Goal: Use online tool/utility: Utilize a website feature to perform a specific function

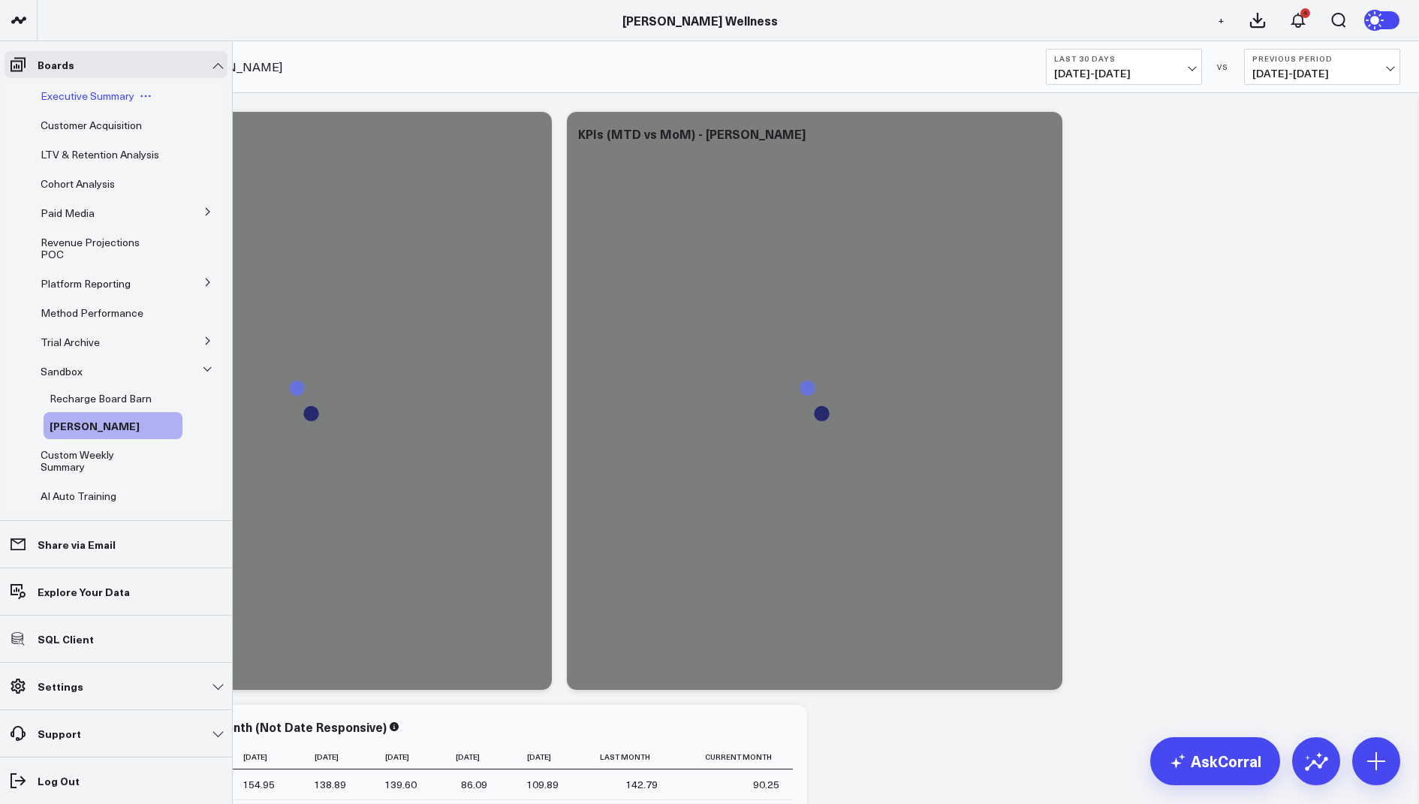
click at [85, 99] on span "Executive Summary" at bounding box center [88, 96] width 94 height 14
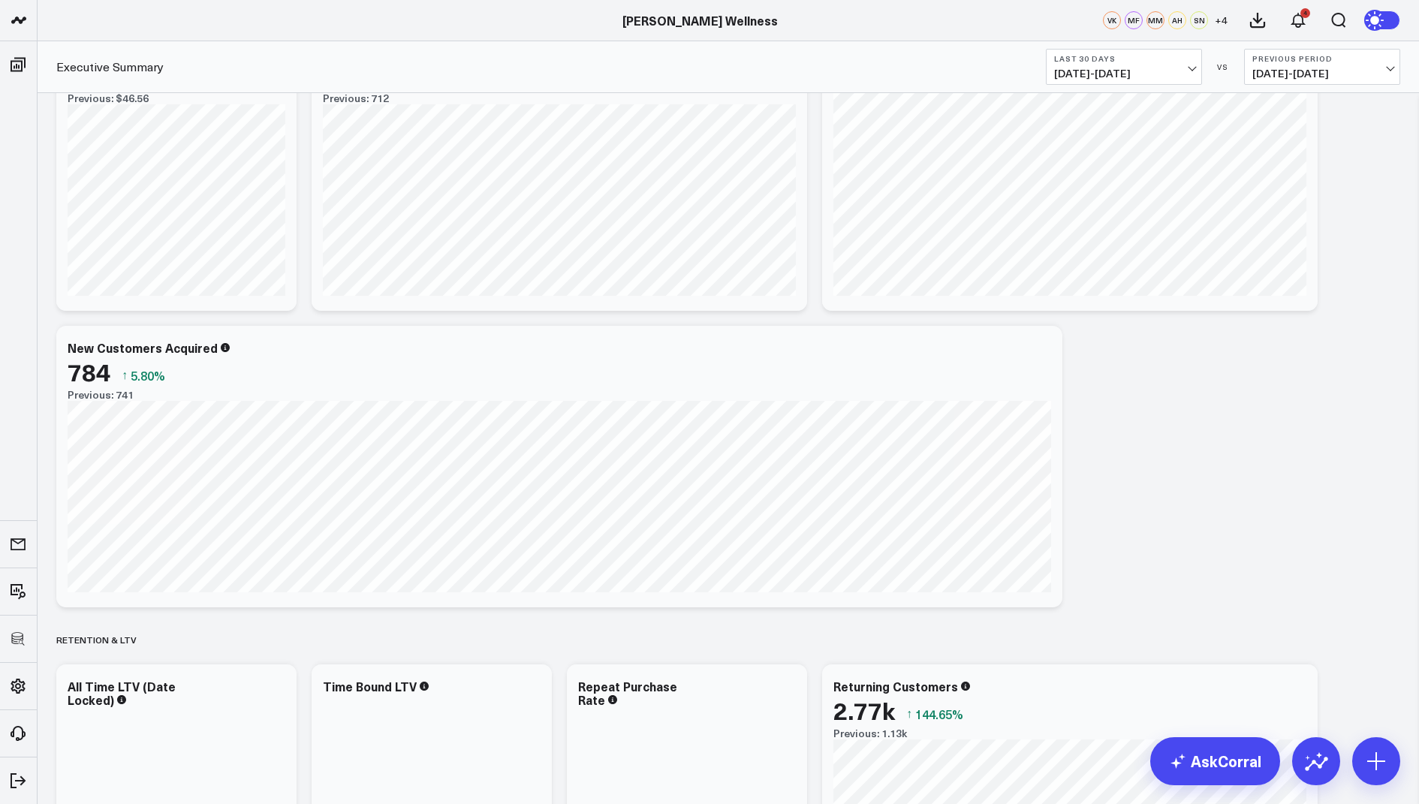
scroll to position [1188, 0]
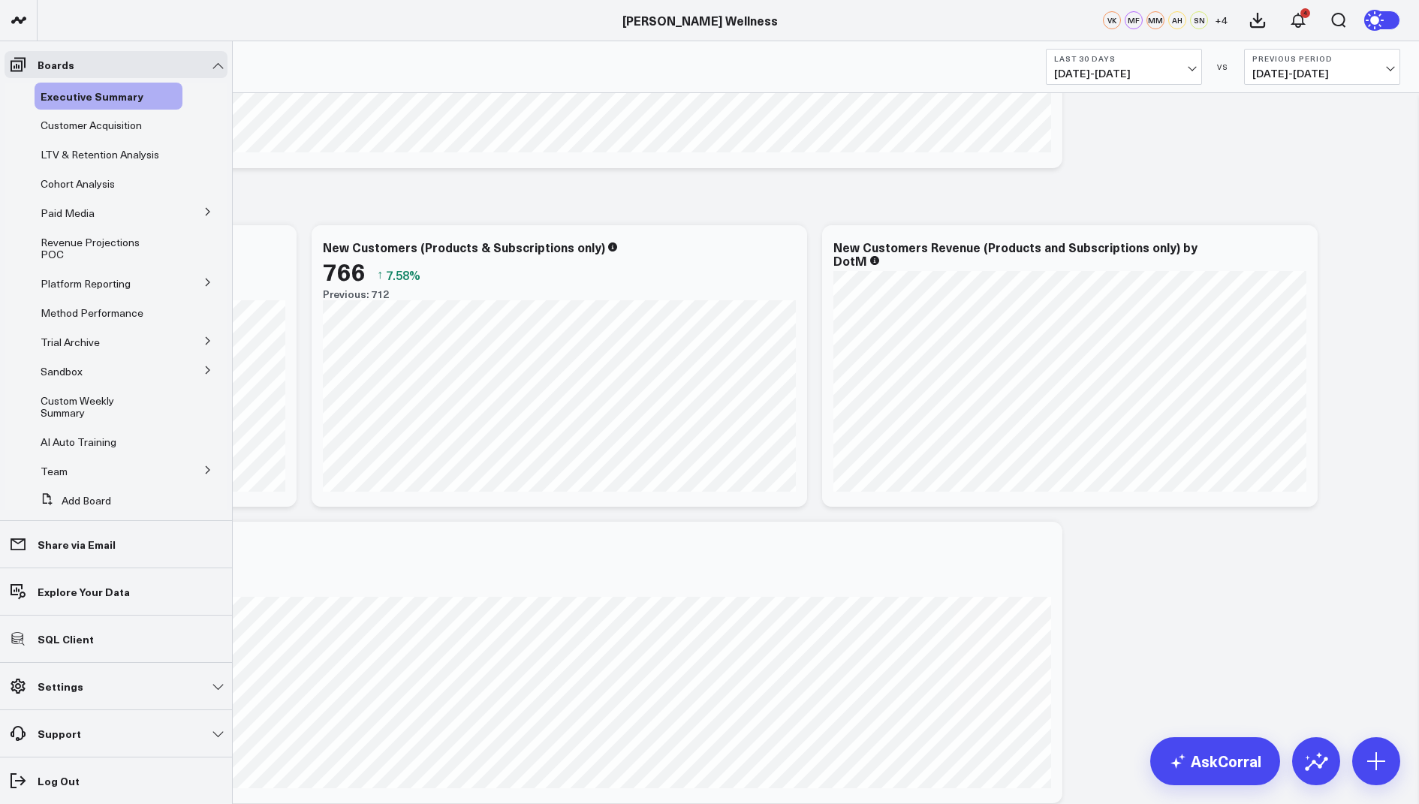
click at [205, 293] on button at bounding box center [208, 281] width 39 height 23
click at [82, 154] on span "LTV & Retention Analysis" at bounding box center [100, 154] width 119 height 14
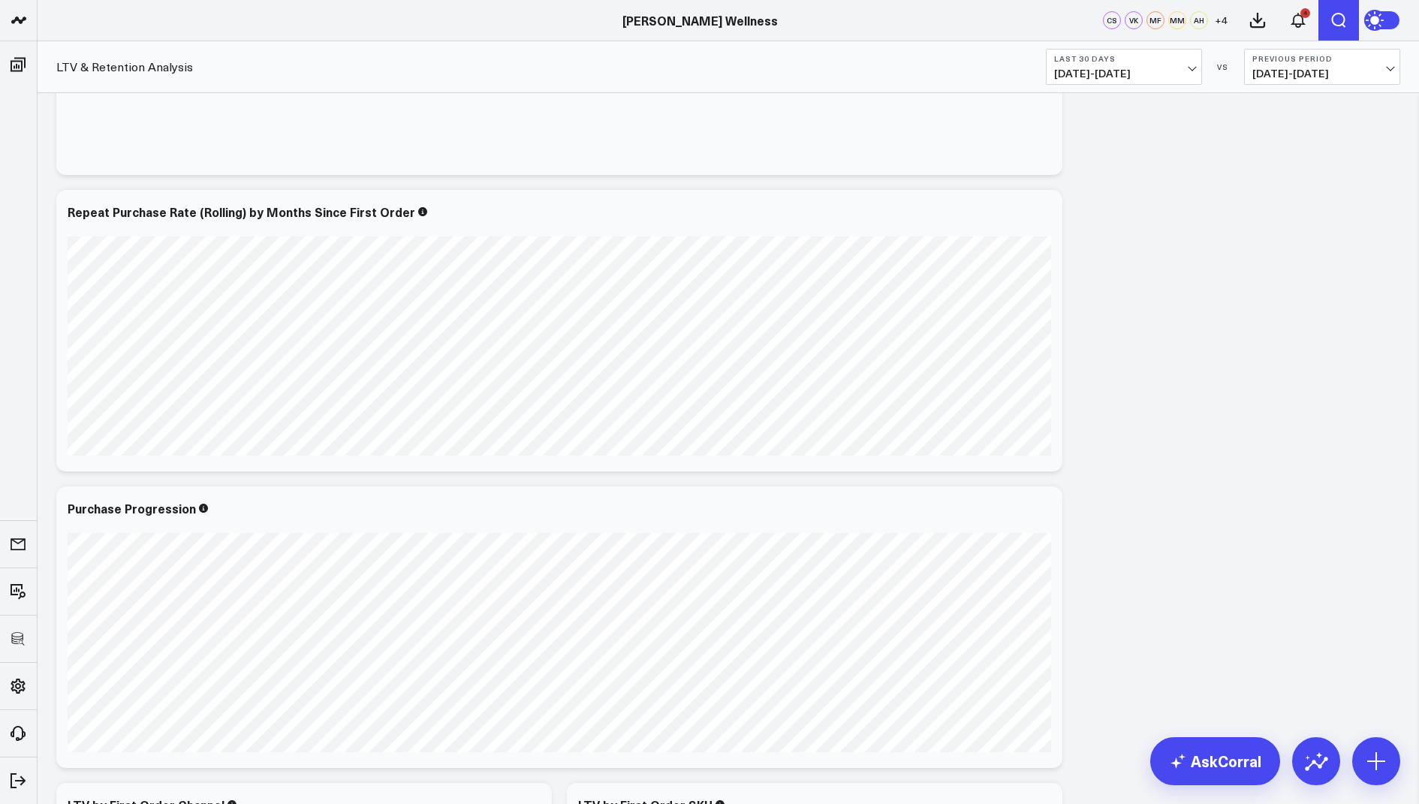
click at [1341, 24] on icon "Open search" at bounding box center [1339, 20] width 14 height 15
type input "product"
click at [967, 58] on button "submit" at bounding box center [976, 67] width 18 height 18
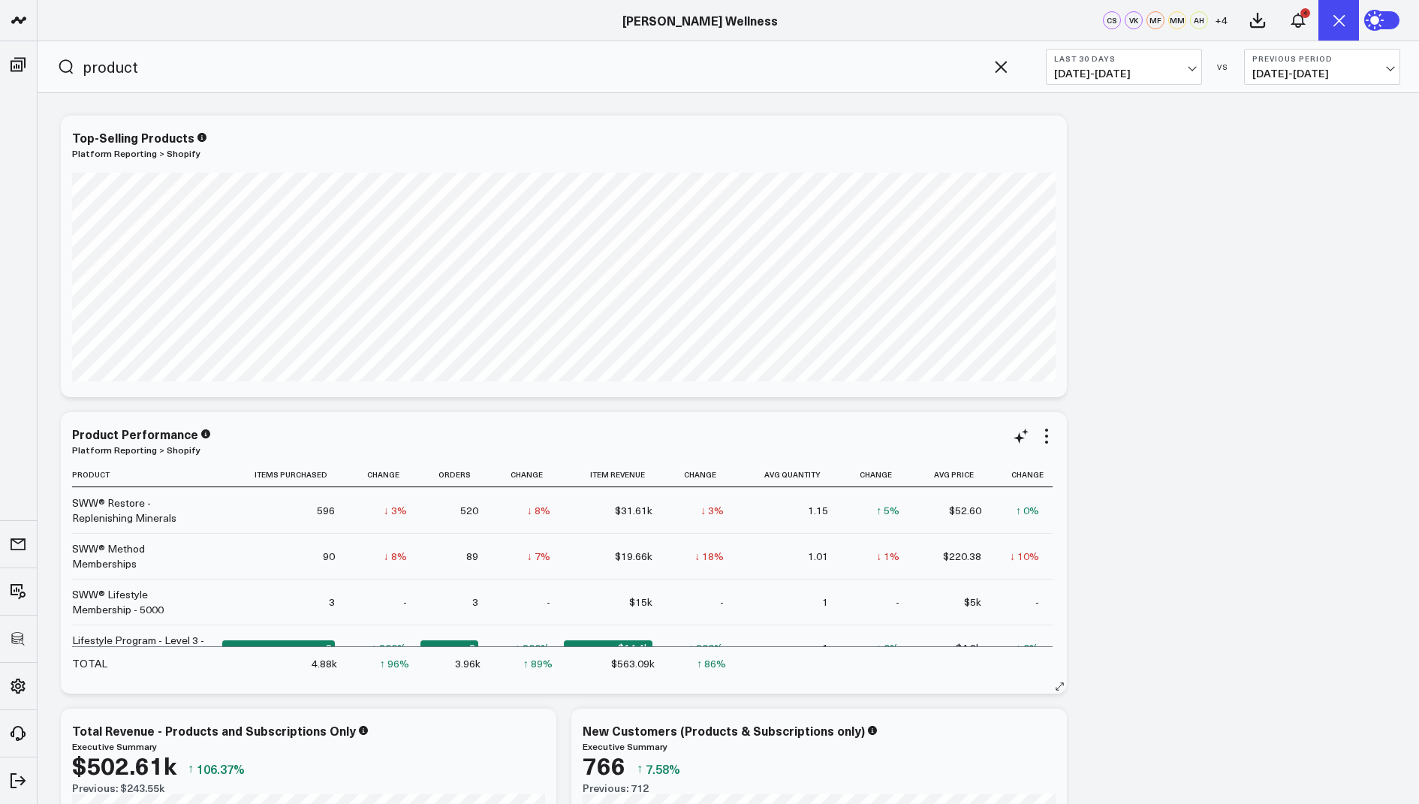
scroll to position [183, 0]
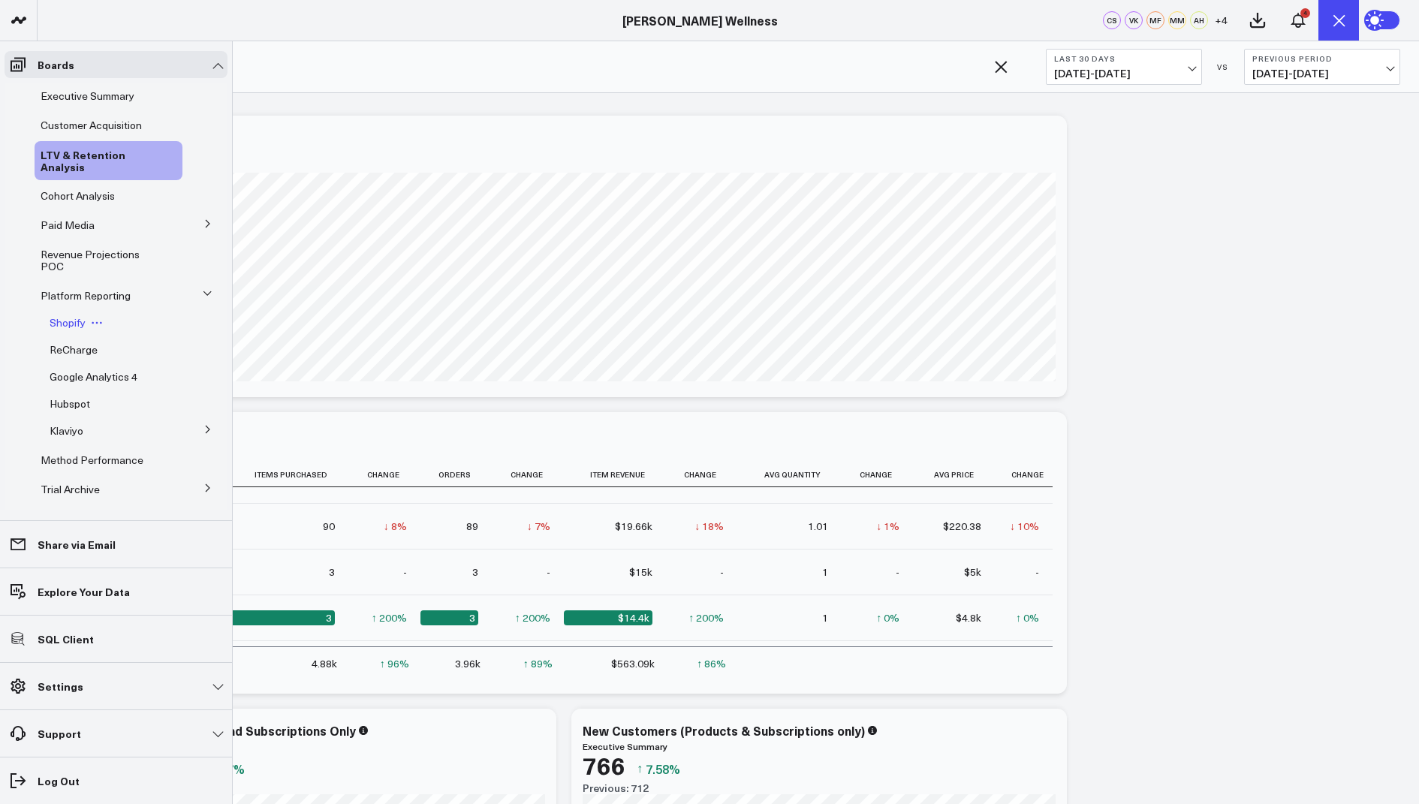
click at [68, 326] on span "Shopify" at bounding box center [68, 322] width 36 height 14
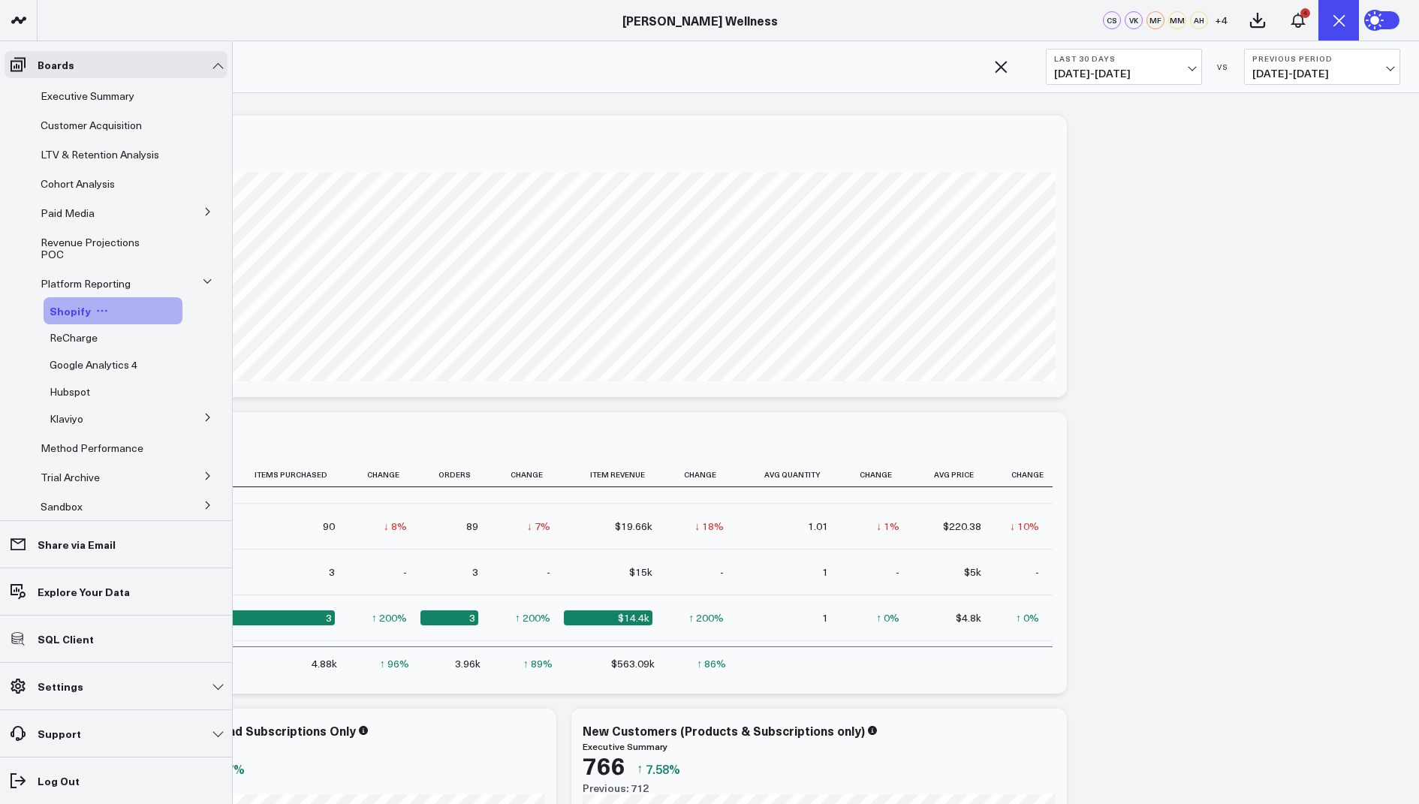
click at [70, 318] on span "Shopify" at bounding box center [70, 310] width 41 height 15
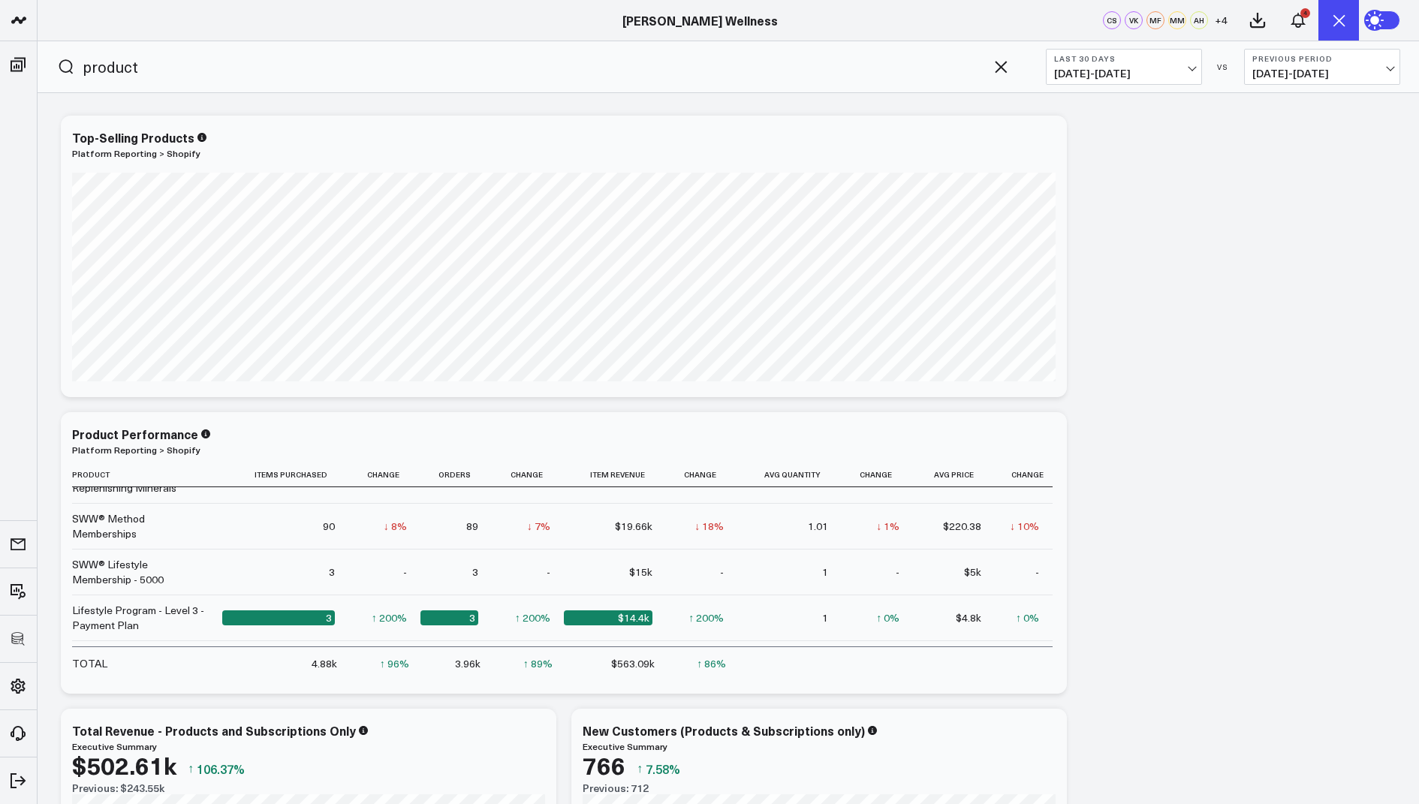
drag, startPoint x: 156, startPoint y: 62, endPoint x: 54, endPoint y: 63, distance: 102.1
click at [54, 63] on form "product" at bounding box center [533, 66] width 991 height 51
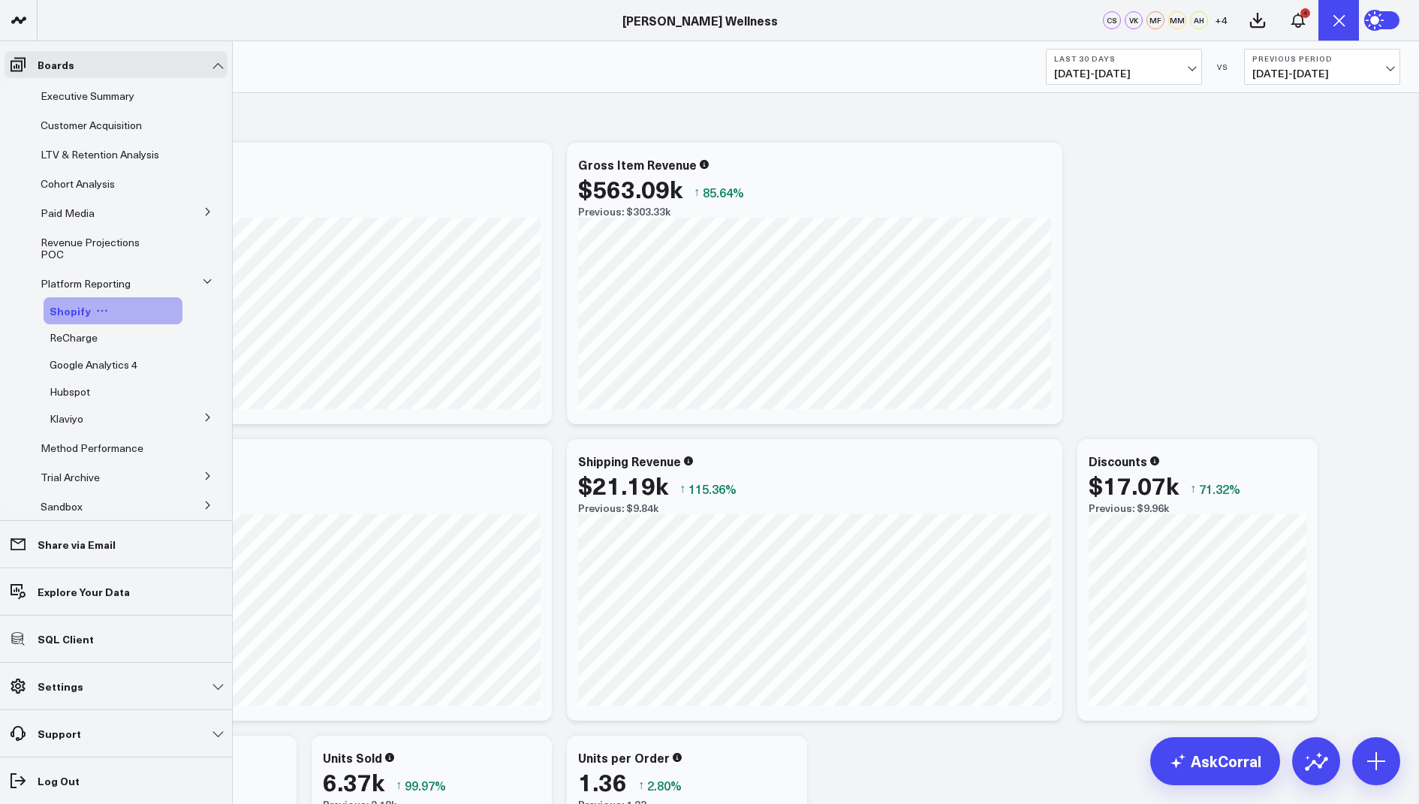
click at [77, 318] on span "Shopify" at bounding box center [70, 310] width 41 height 15
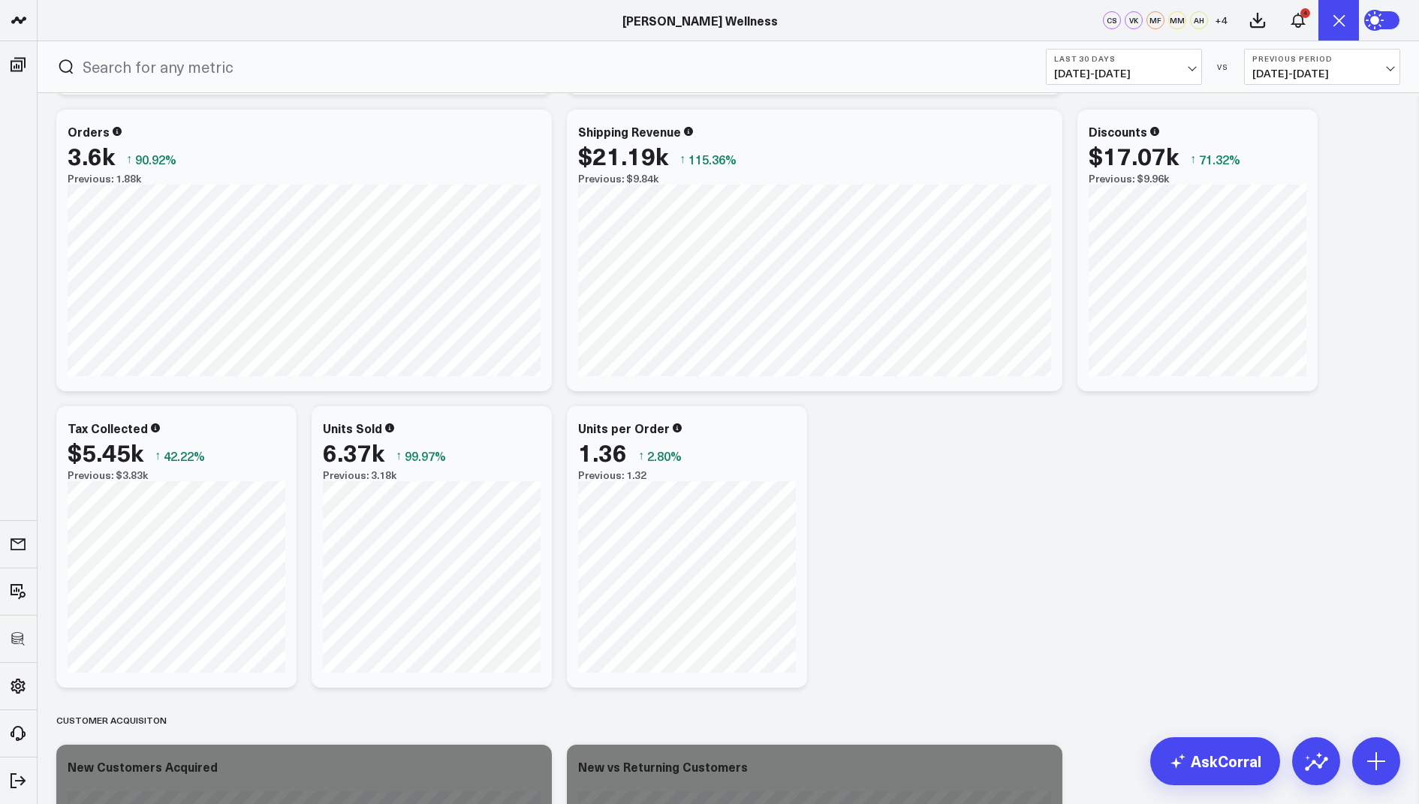
scroll to position [857, 0]
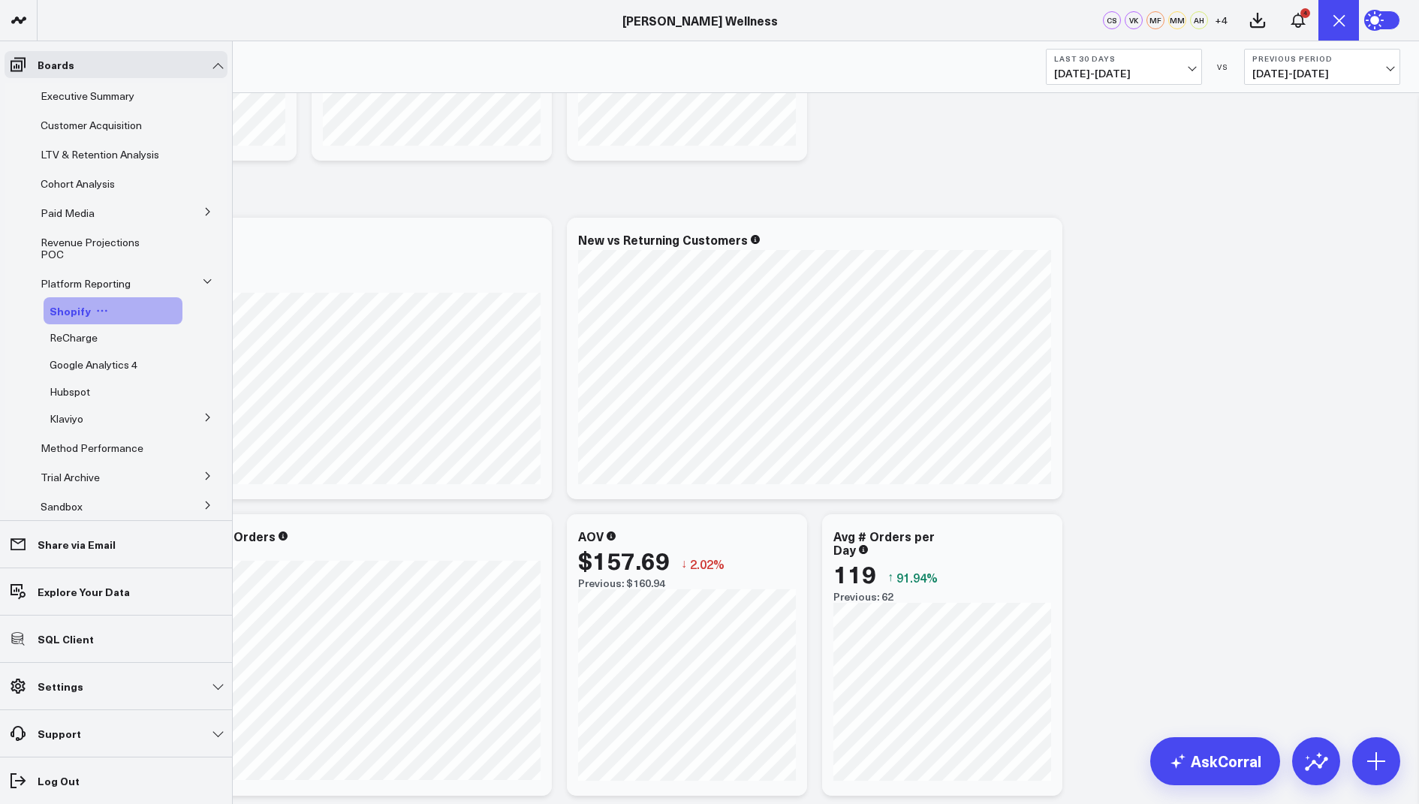
click at [68, 318] on span "Shopify" at bounding box center [70, 310] width 41 height 15
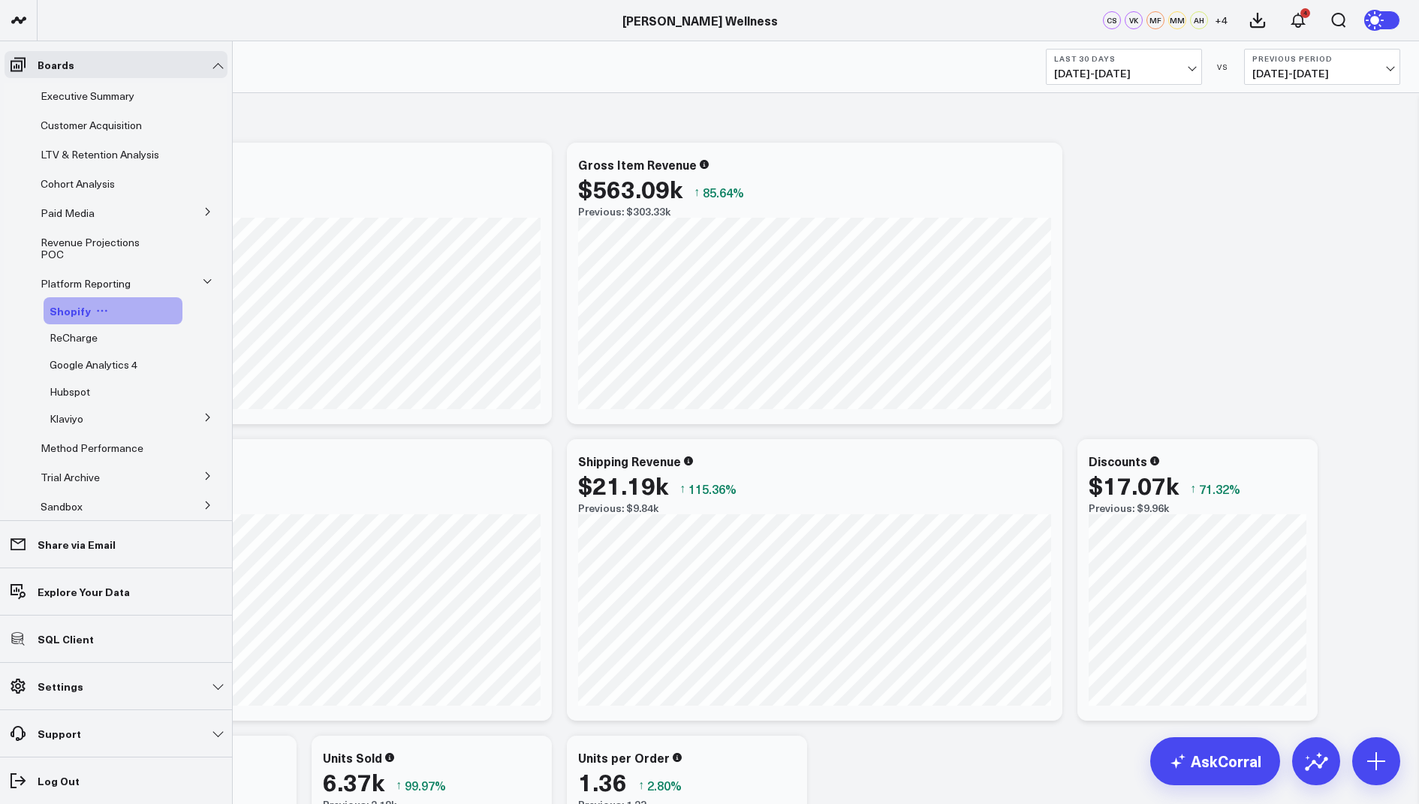
click at [74, 318] on span "Shopify" at bounding box center [70, 310] width 41 height 15
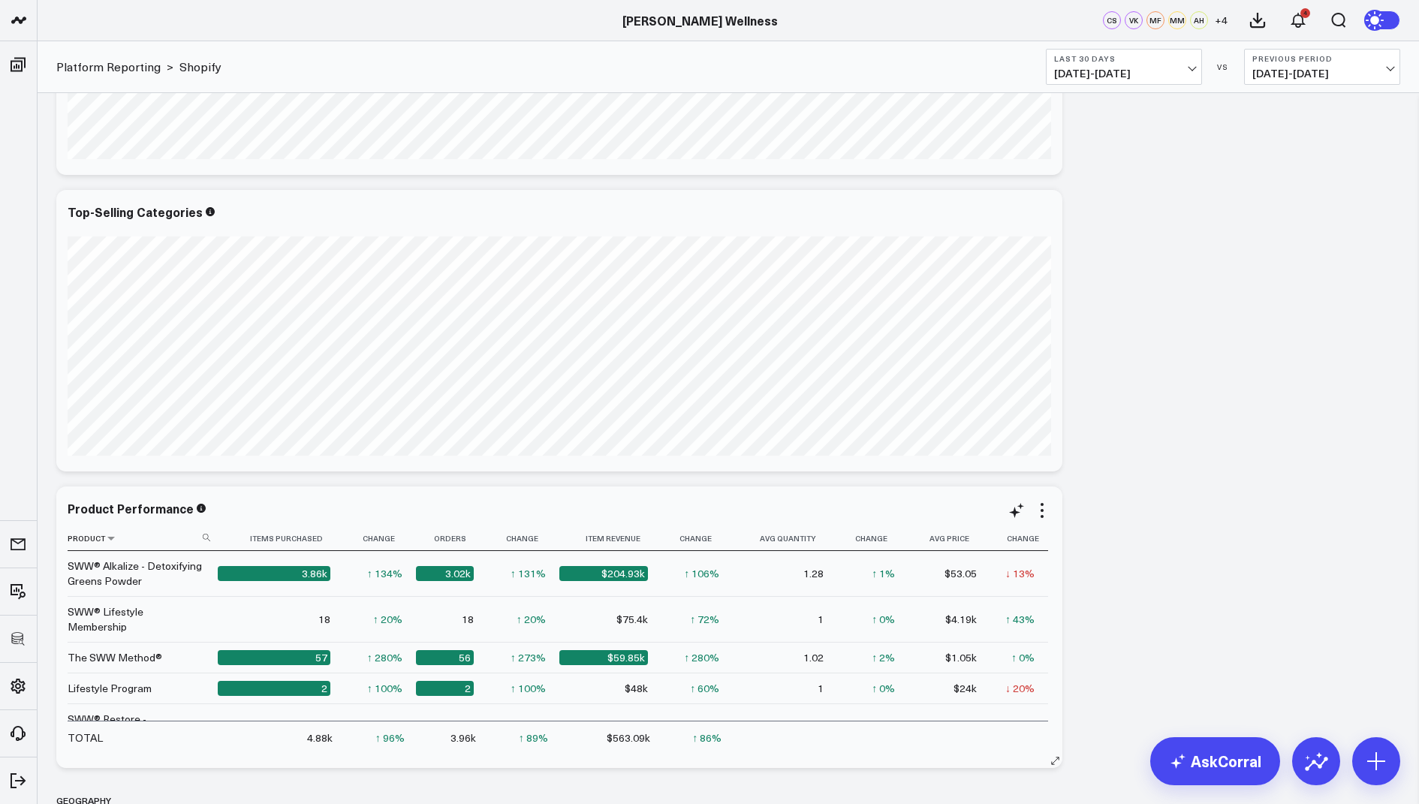
click at [200, 535] on th "Product" at bounding box center [143, 538] width 150 height 25
click at [203, 535] on use at bounding box center [207, 538] width 8 height 8
click at [157, 541] on input at bounding box center [141, 537] width 146 height 26
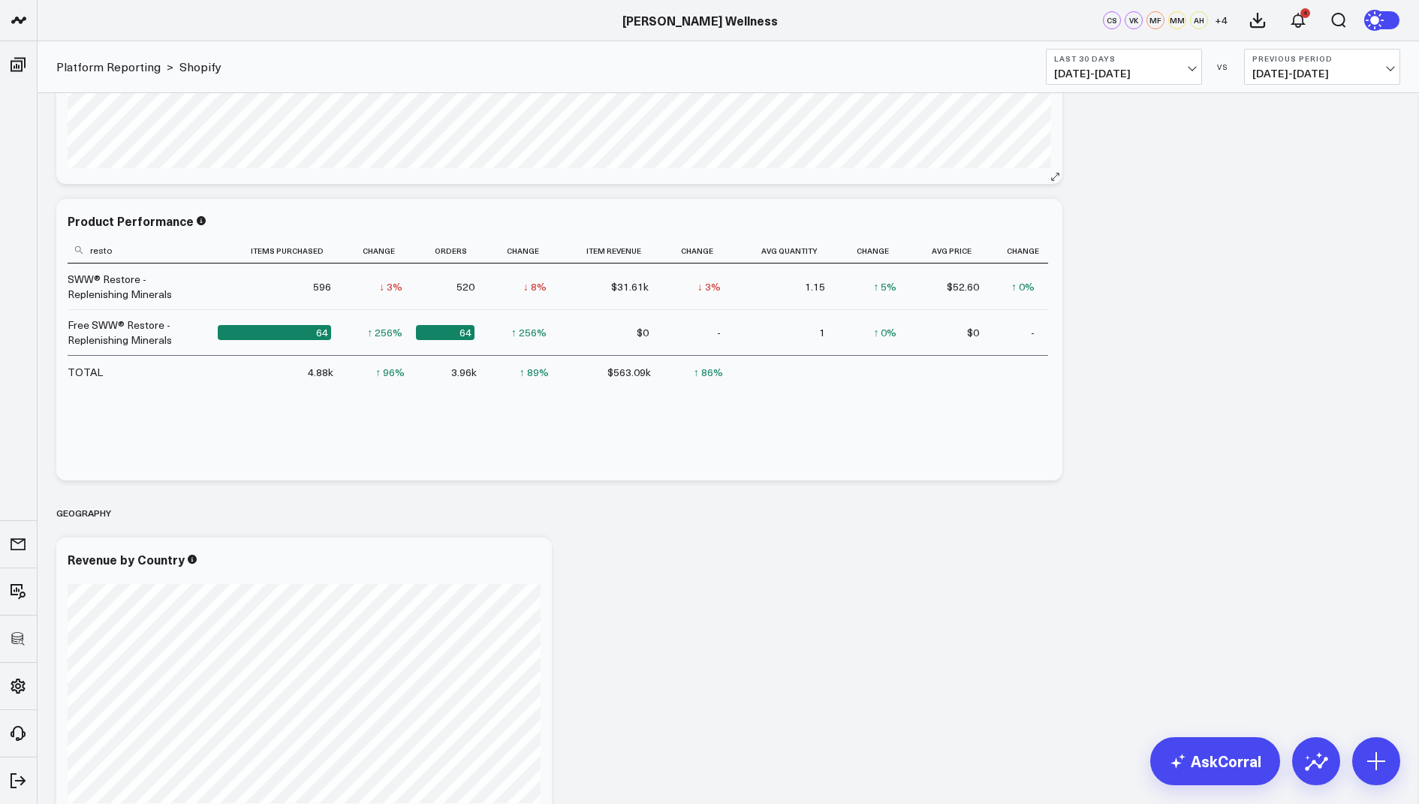
scroll to position [3030, 0]
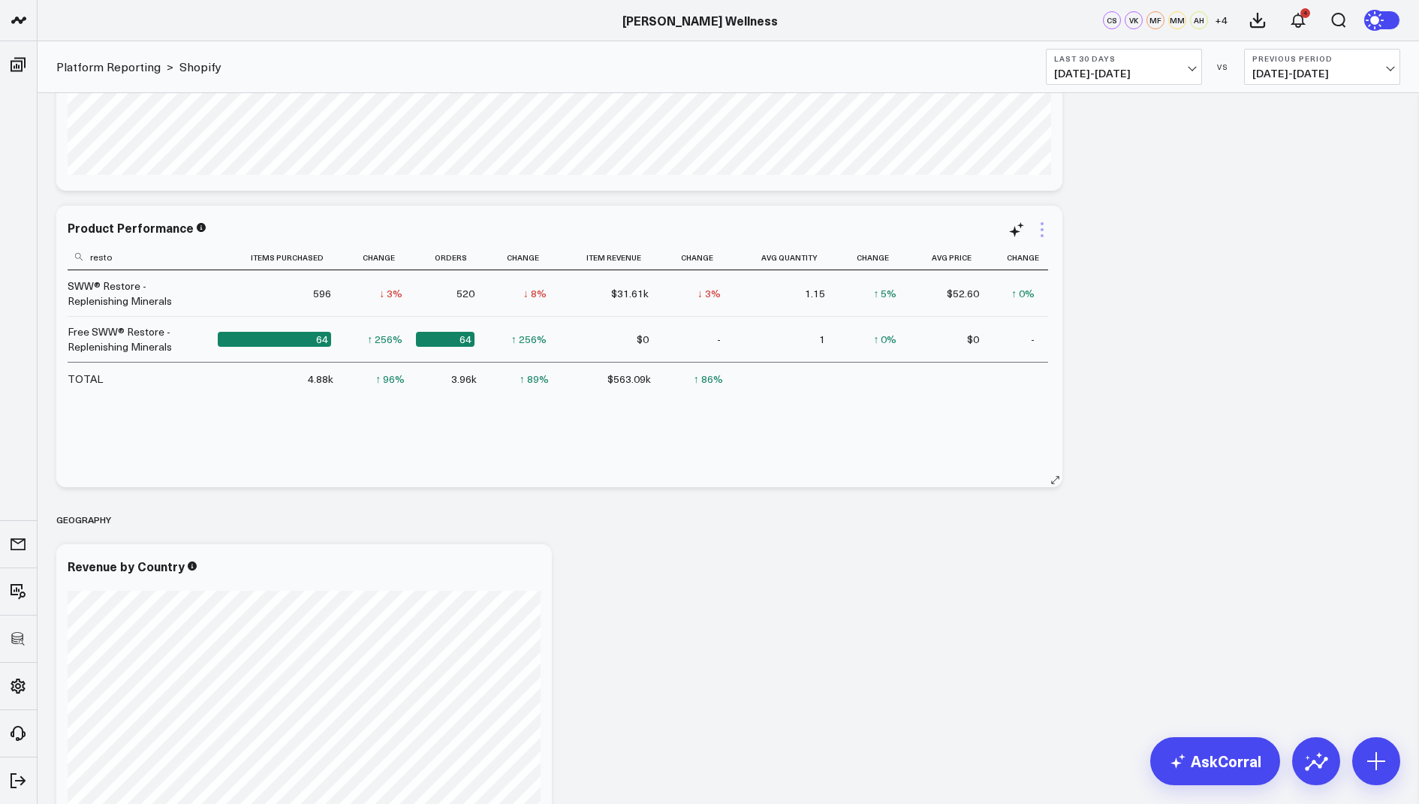
click at [1041, 233] on icon at bounding box center [1042, 230] width 18 height 18
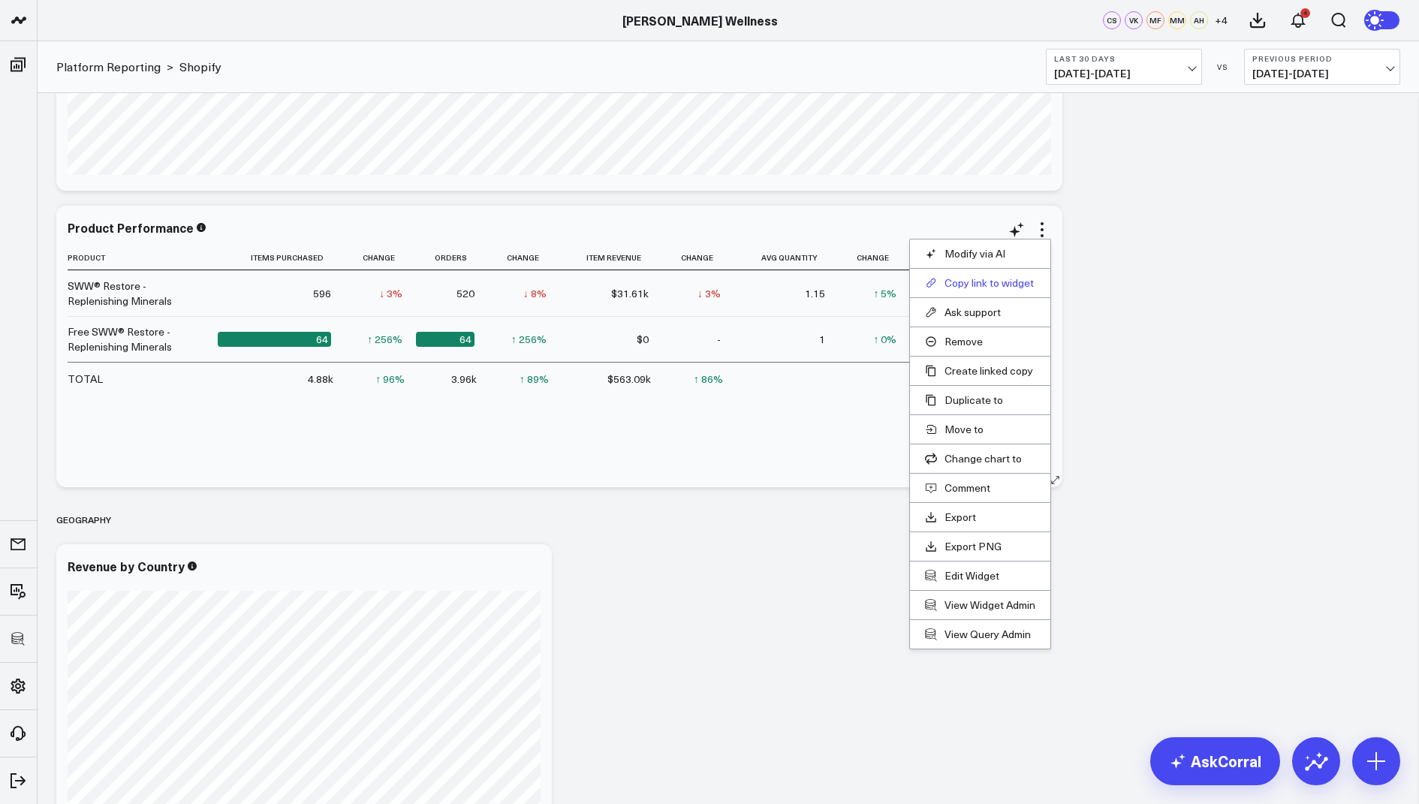
click at [982, 281] on button "Copy link to widget" at bounding box center [980, 283] width 110 height 14
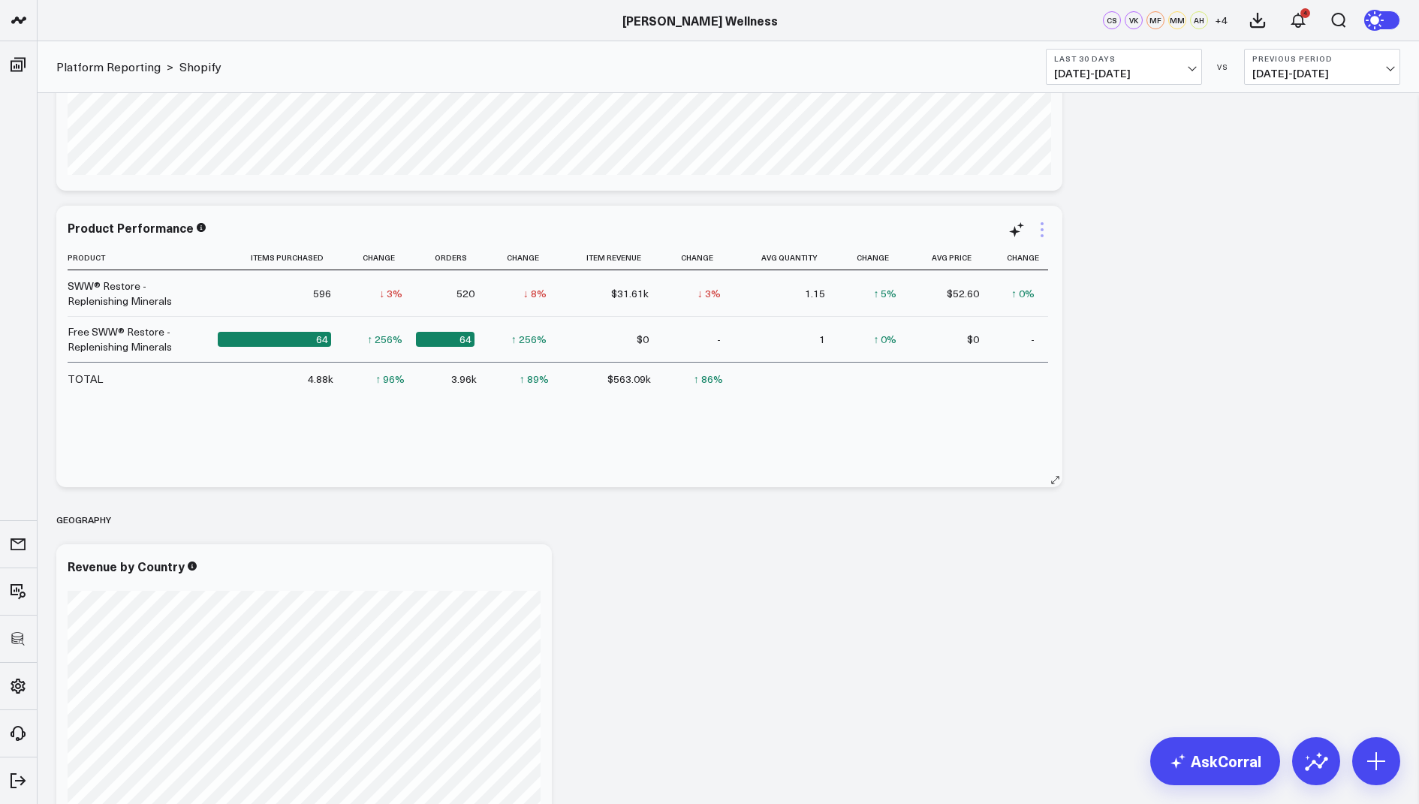
click at [1045, 223] on icon at bounding box center [1042, 230] width 18 height 18
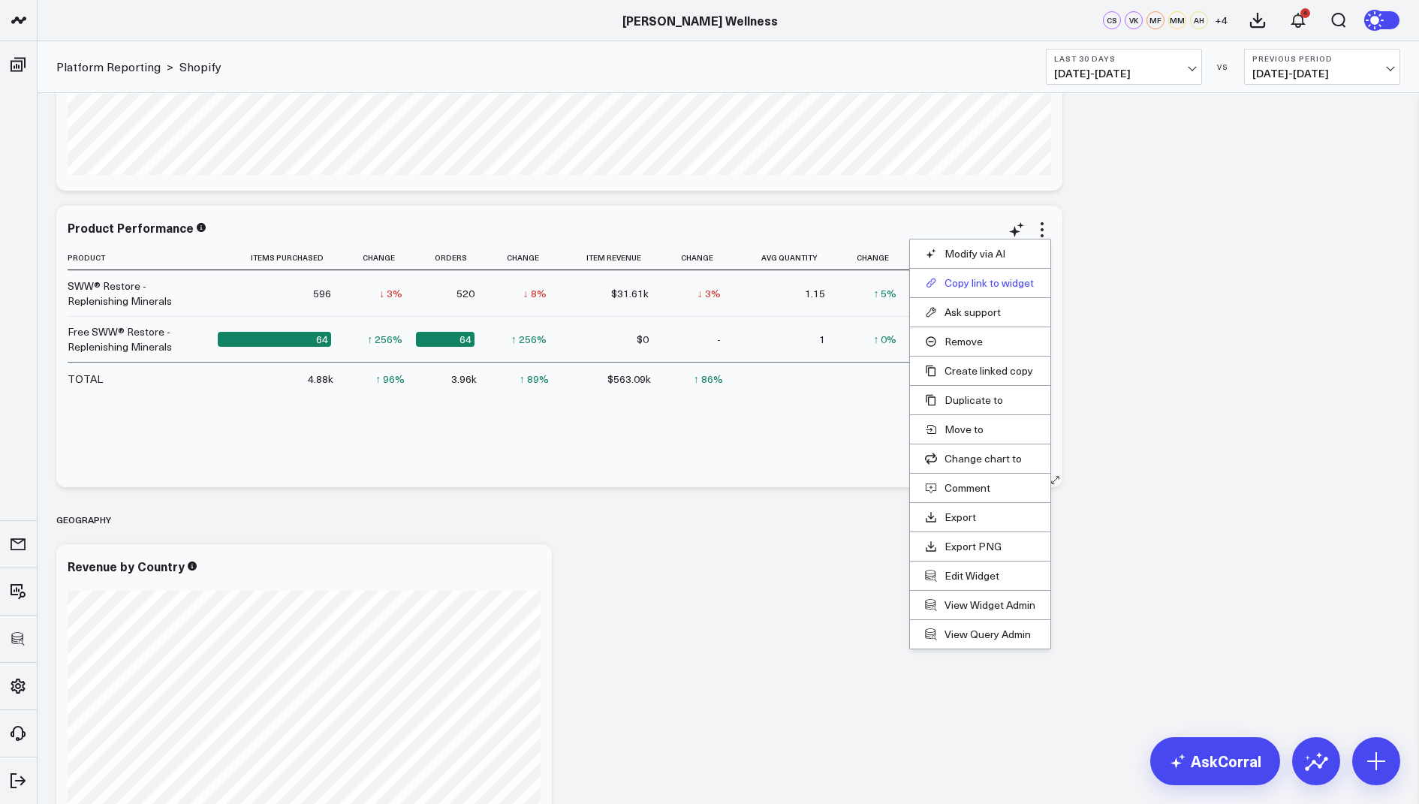
click at [976, 283] on button "Copy link to widget" at bounding box center [980, 283] width 110 height 14
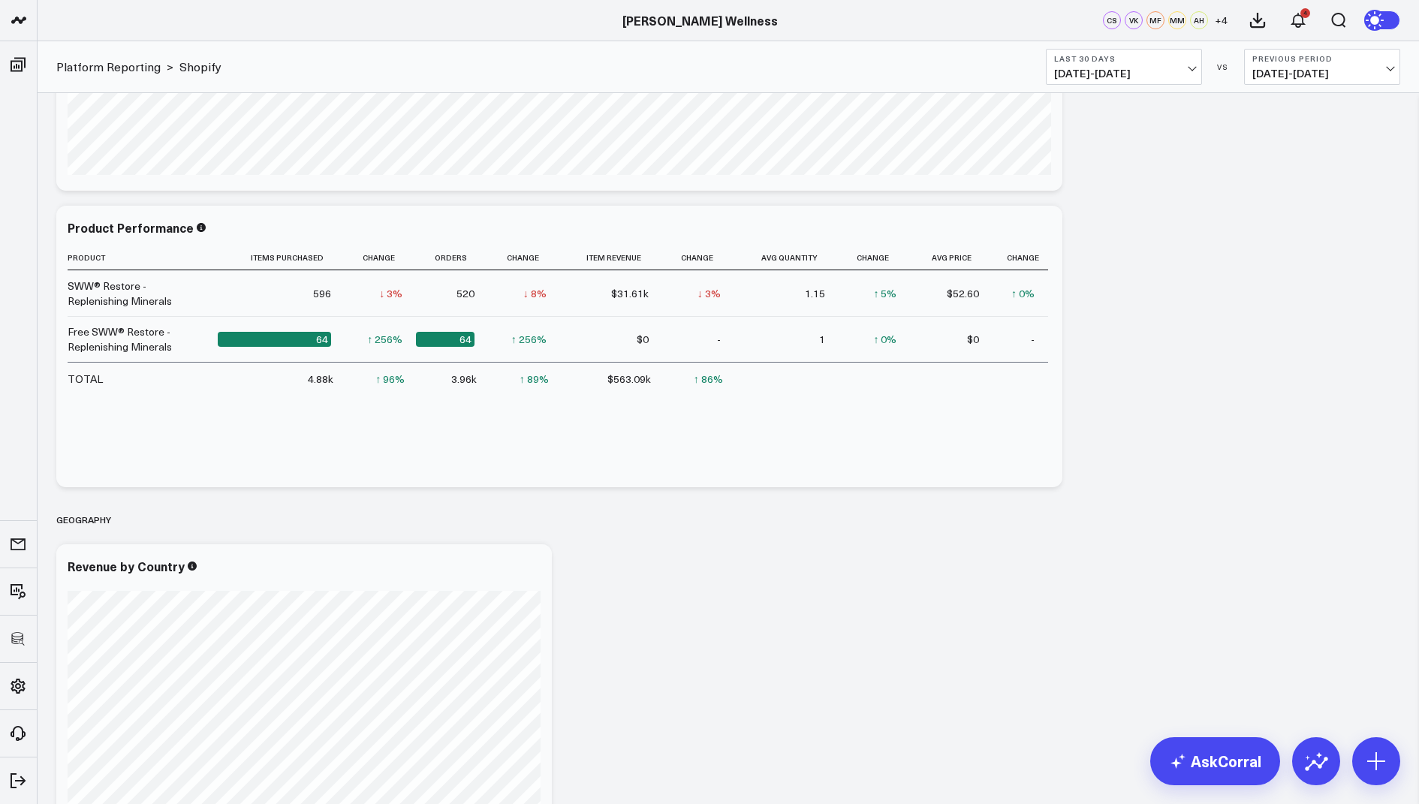
click at [1223, 21] on span "+ 4" at bounding box center [1221, 20] width 13 height 11
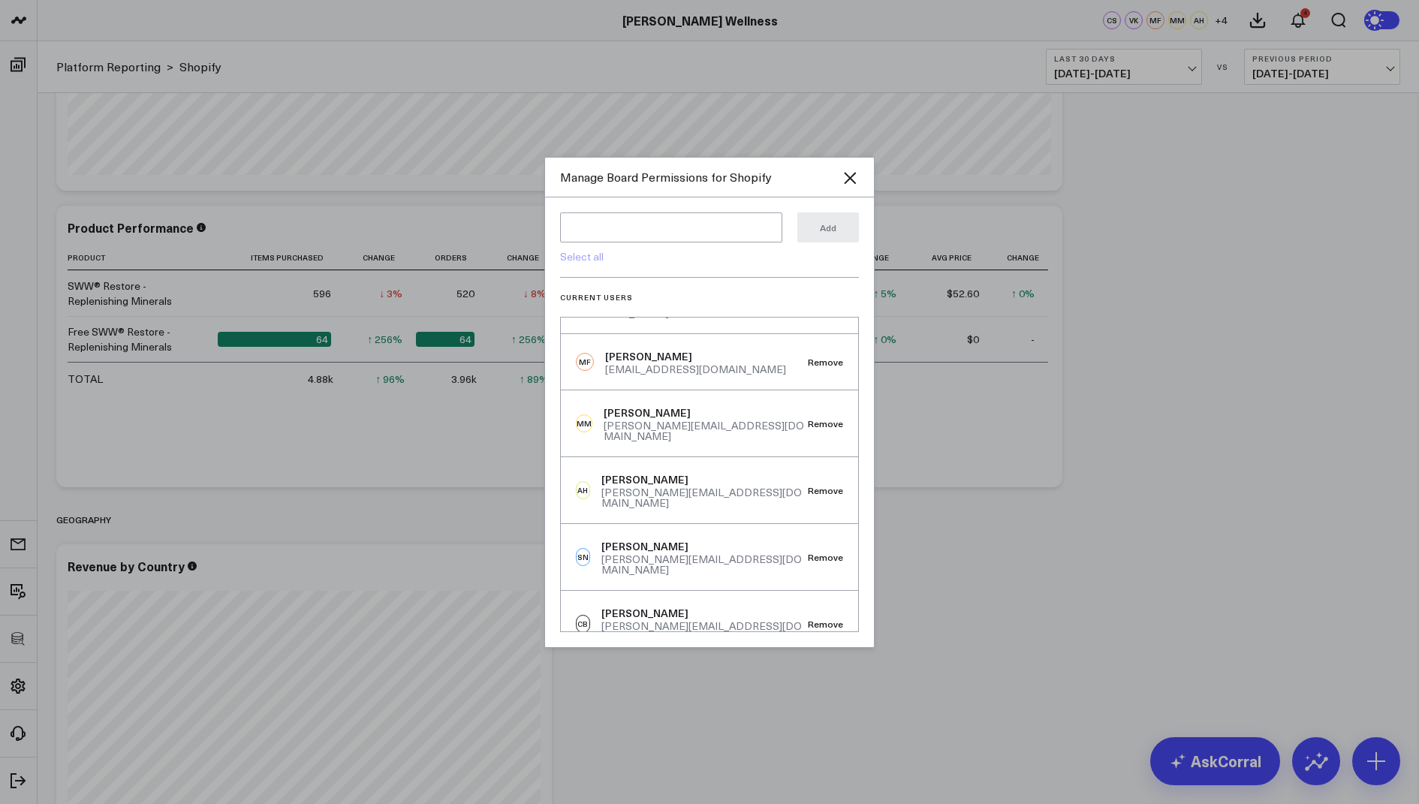
scroll to position [189, 0]
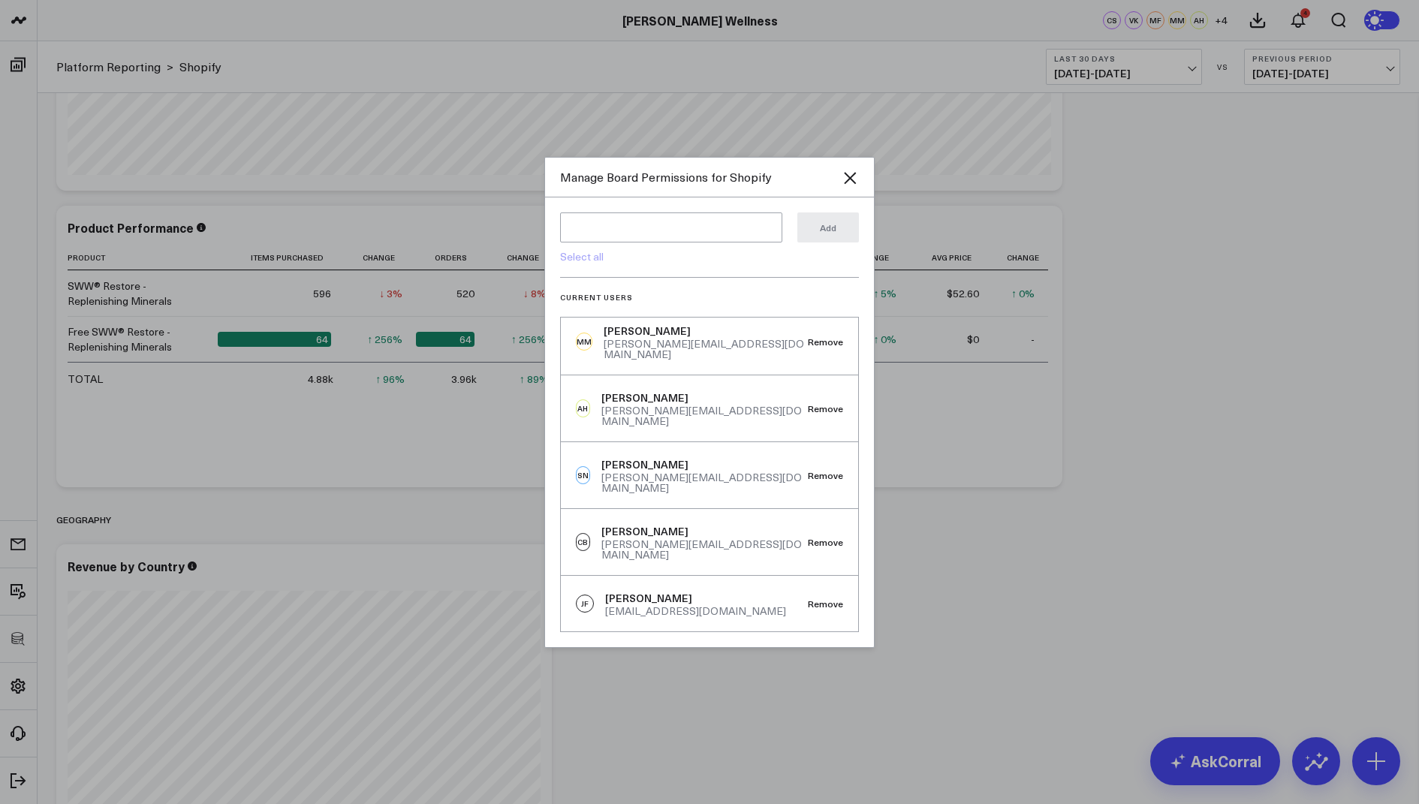
click at [1101, 567] on div at bounding box center [709, 402] width 1419 height 804
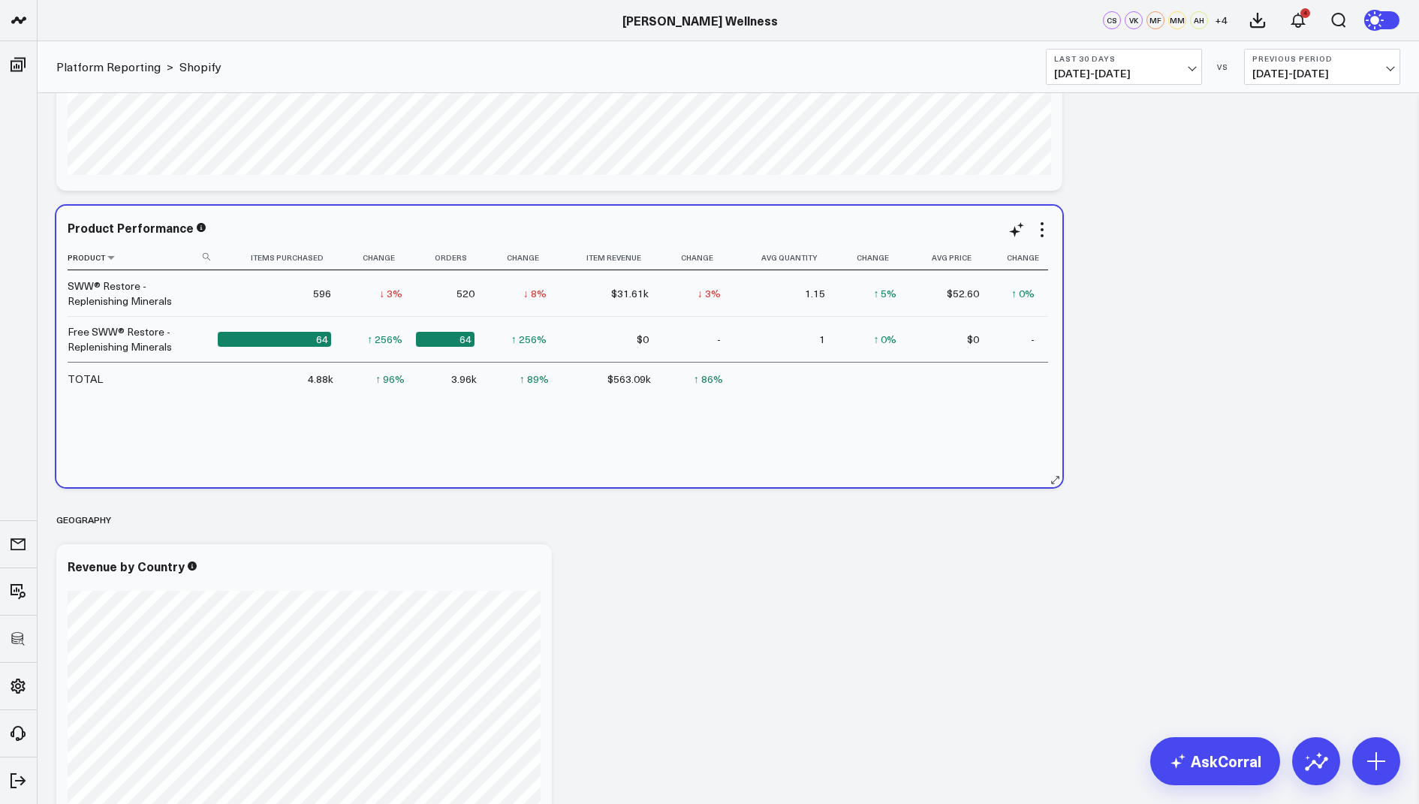
click at [150, 261] on th "Product resto" at bounding box center [143, 258] width 150 height 25
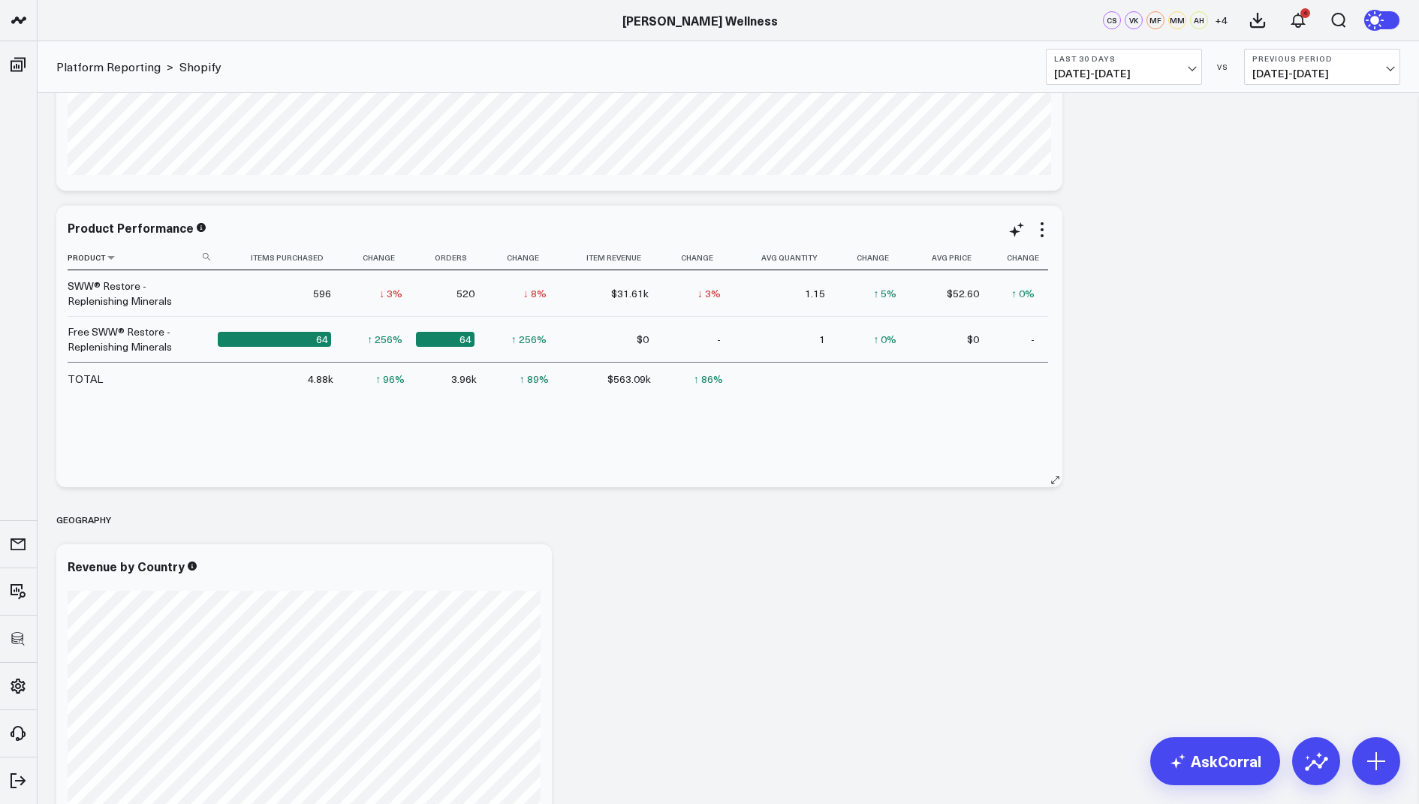
click at [207, 255] on icon at bounding box center [207, 257] width 8 height 8
click at [161, 255] on input "resto" at bounding box center [141, 256] width 146 height 26
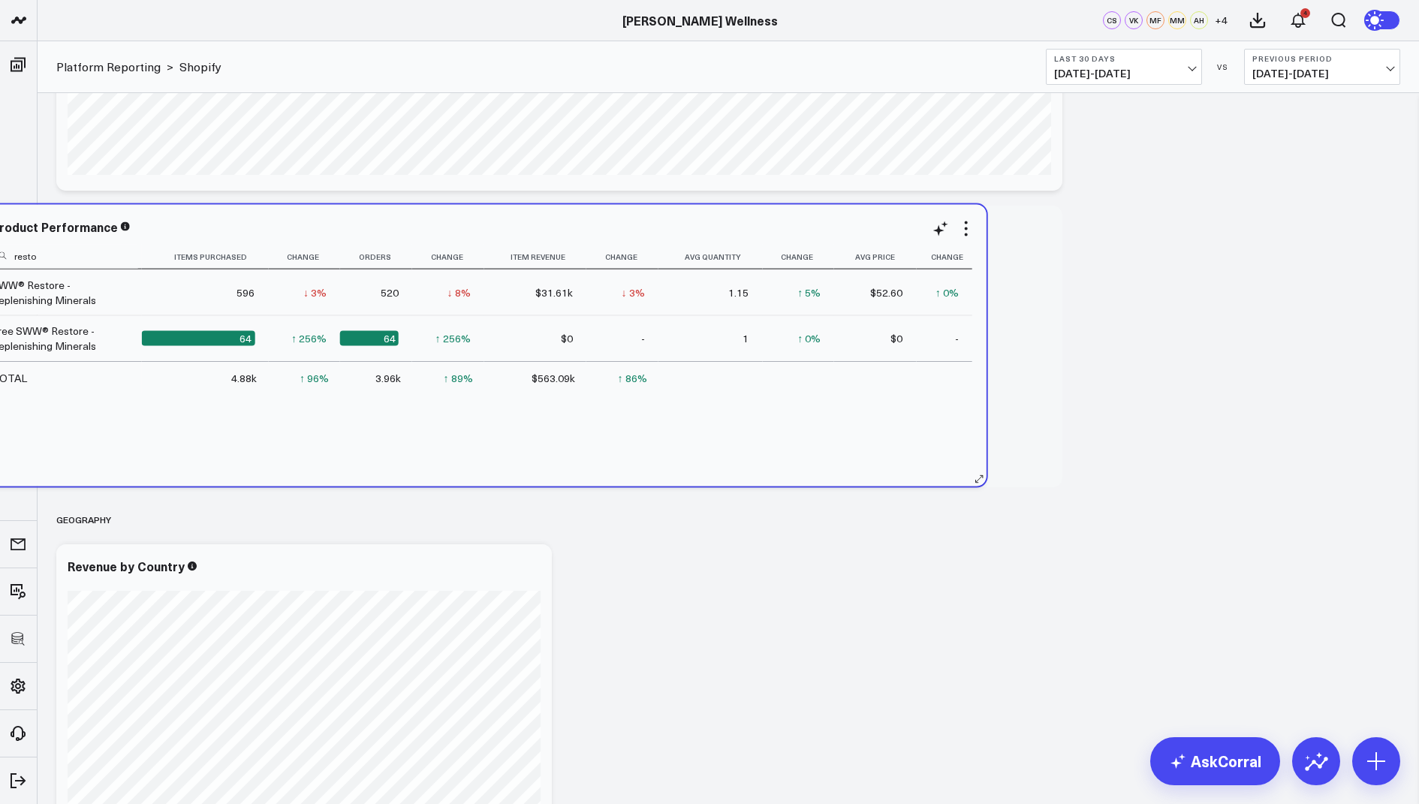
drag, startPoint x: 161, startPoint y: 255, endPoint x: 85, endPoint y: 253, distance: 75.9
click at [85, 253] on input "resto" at bounding box center [65, 256] width 146 height 26
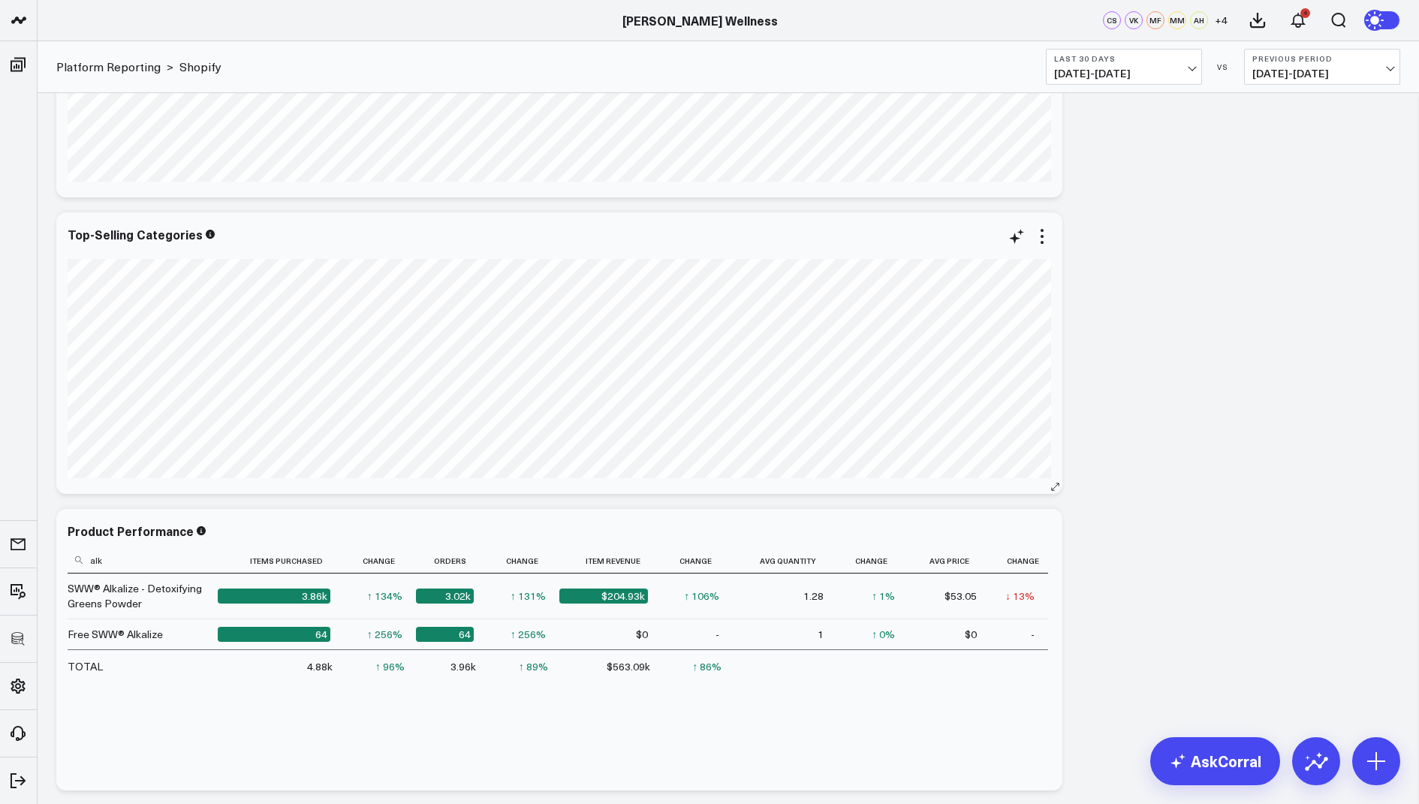
scroll to position [2732, 0]
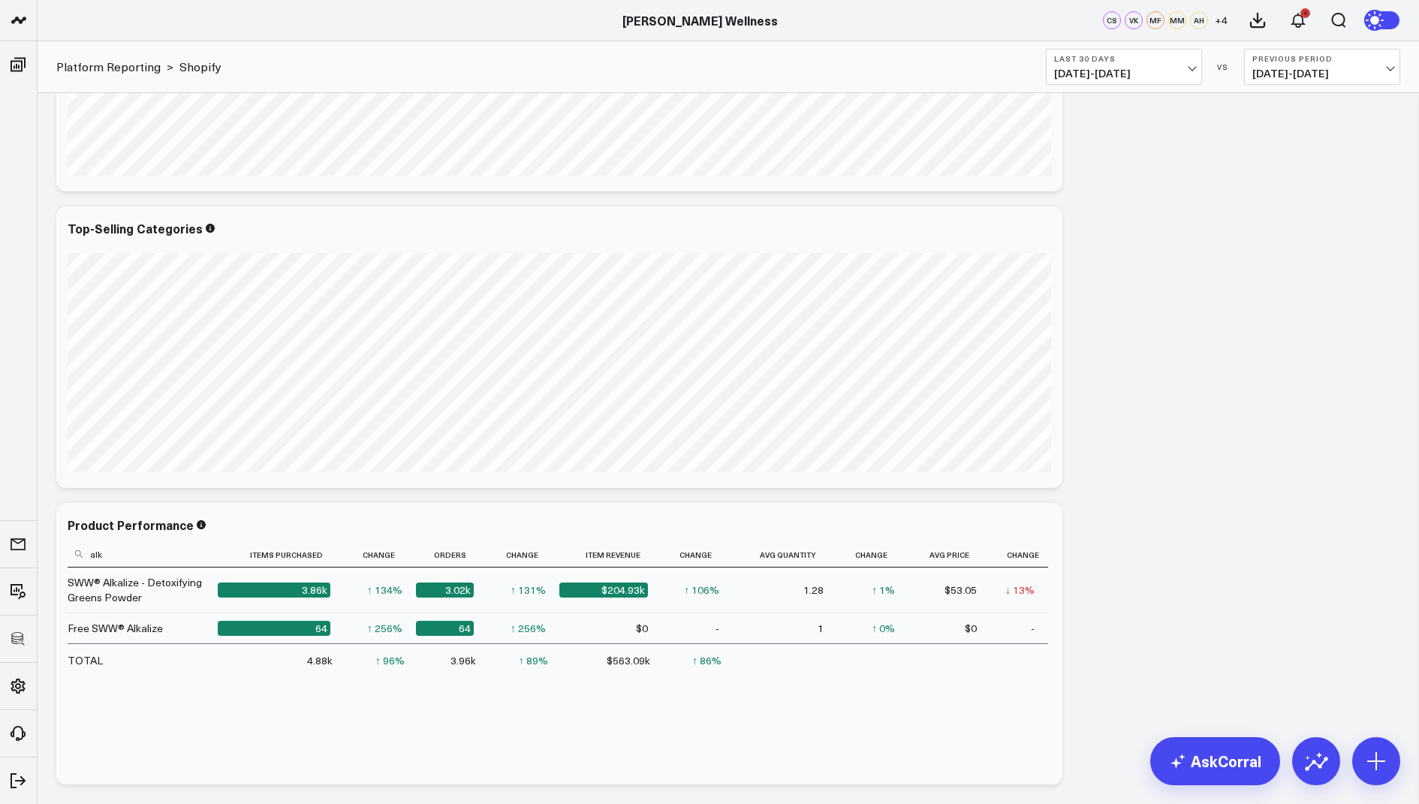
type input "alk"
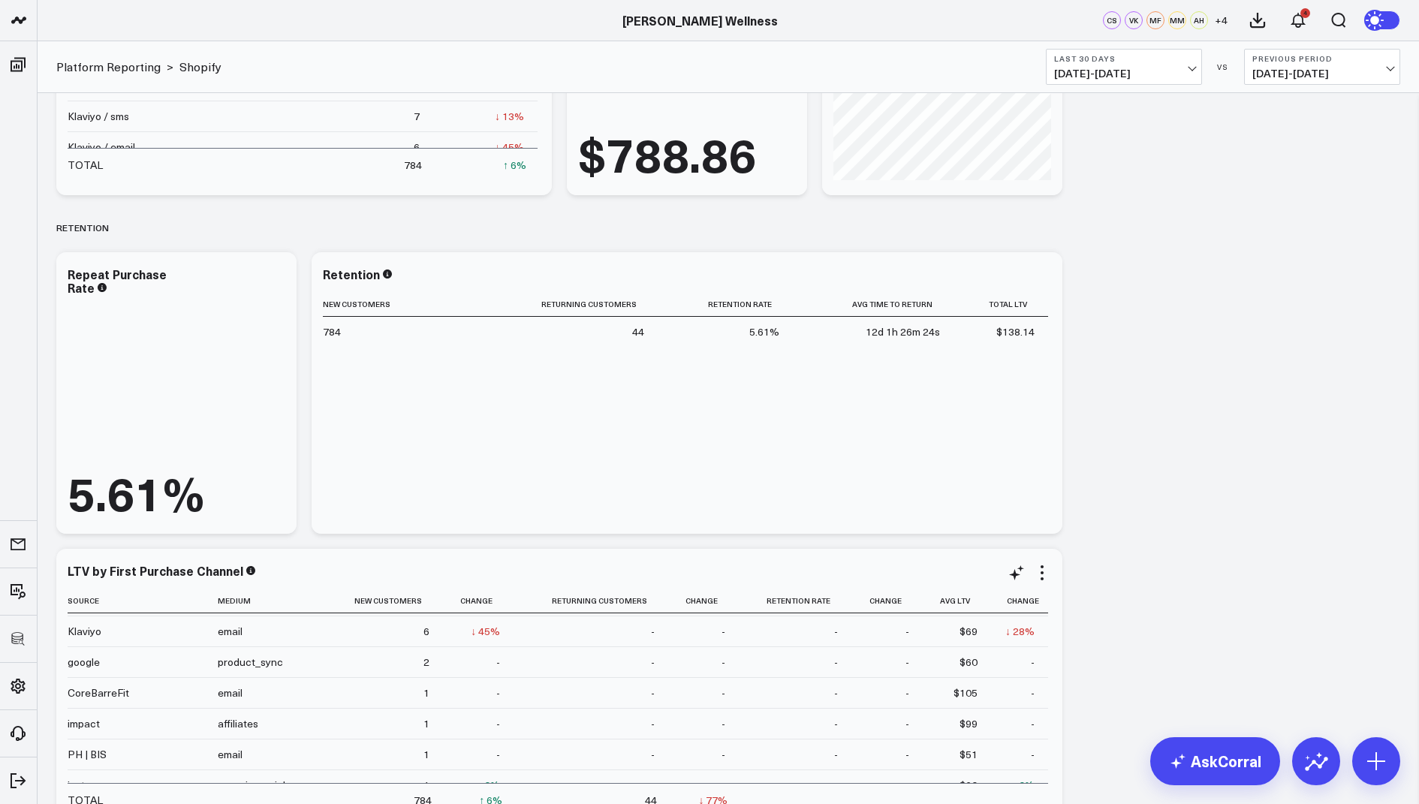
scroll to position [0, 0]
click at [1037, 567] on icon at bounding box center [1042, 573] width 18 height 18
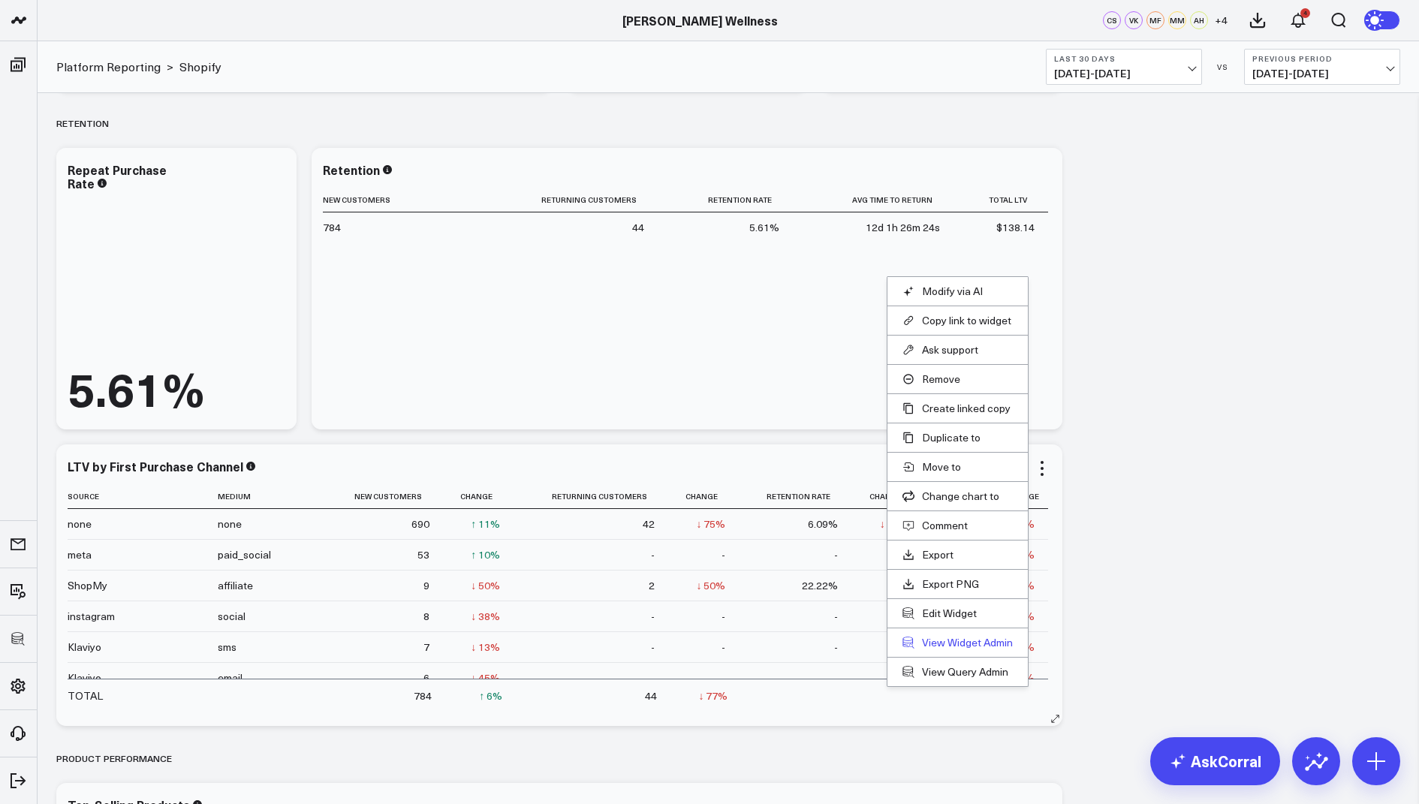
scroll to position [1866, 0]
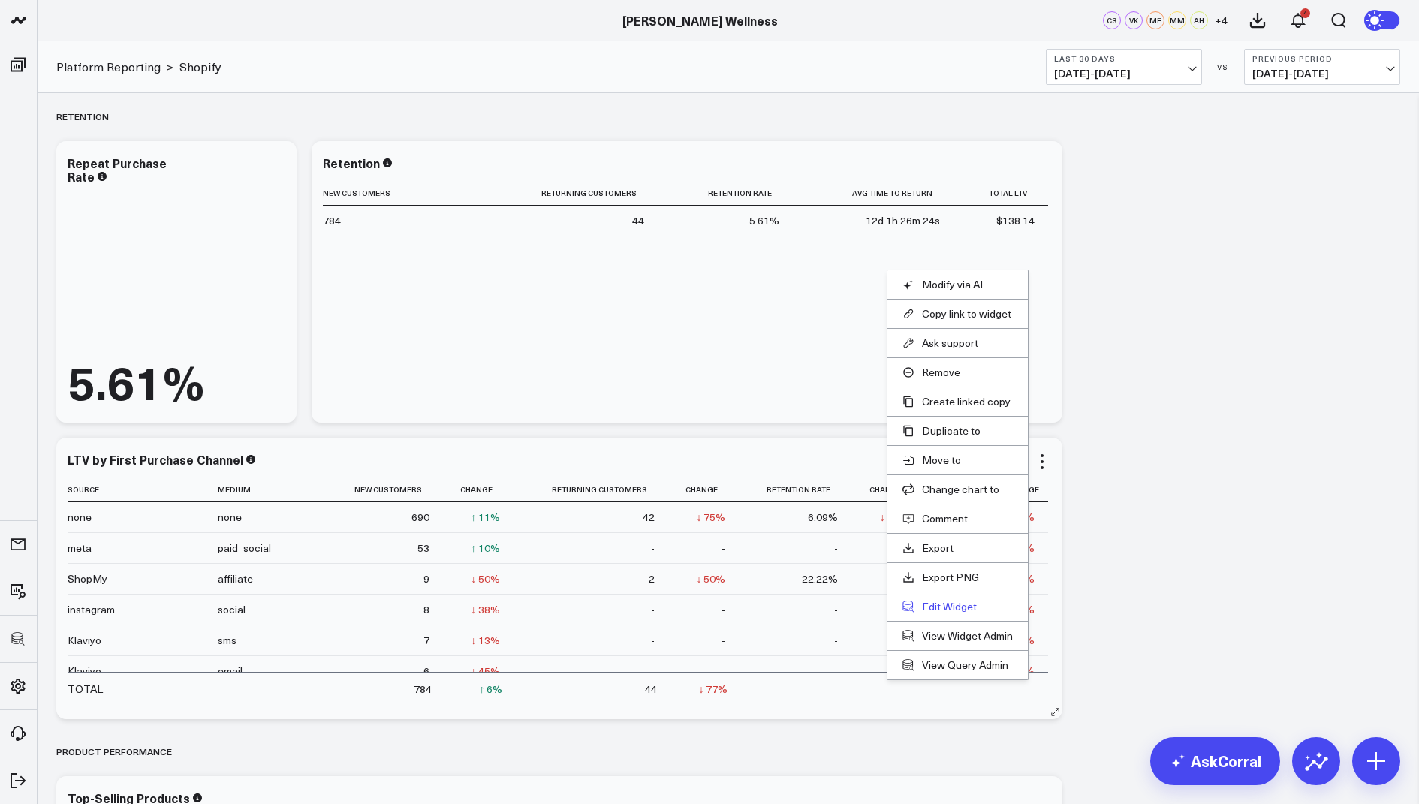
click at [931, 600] on button "Edit Widget" at bounding box center [958, 607] width 110 height 14
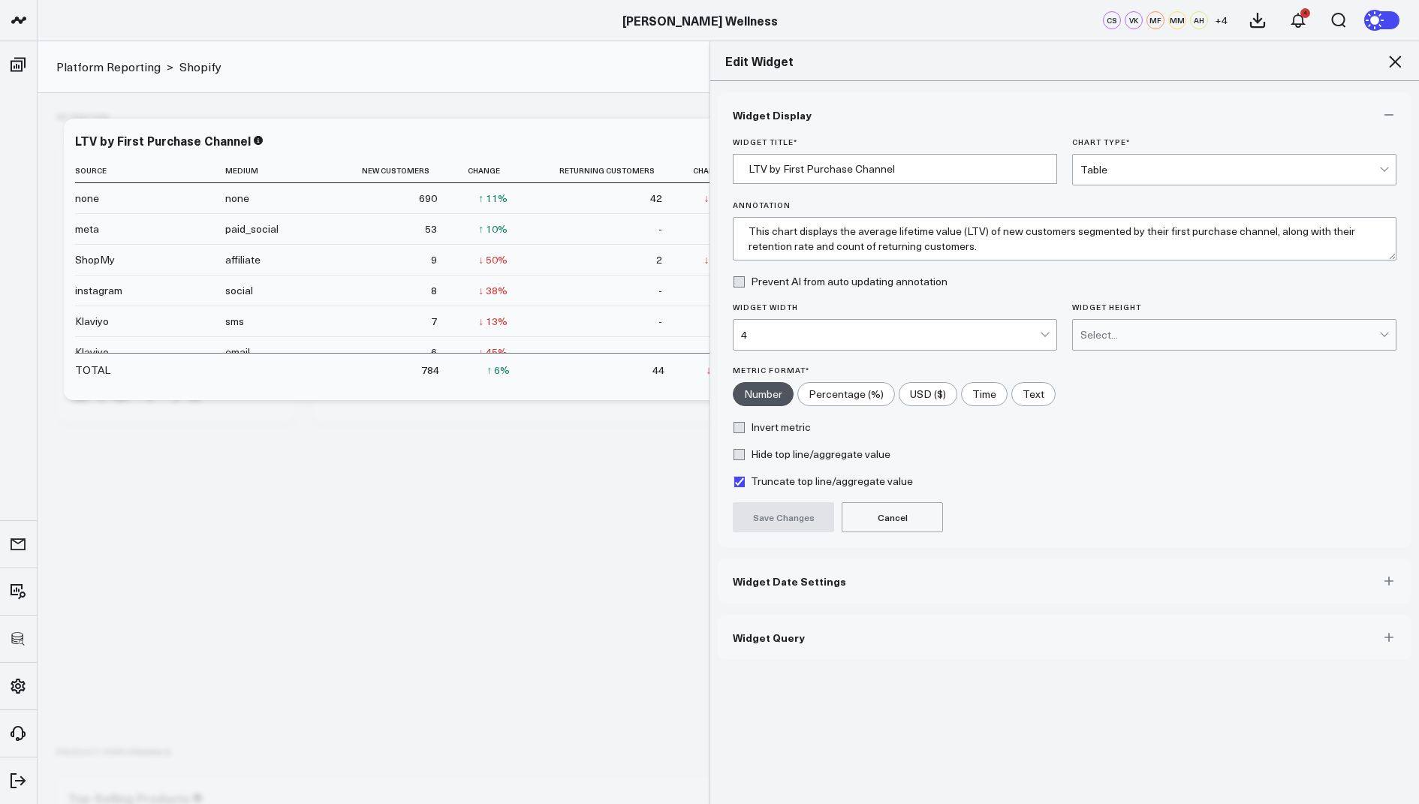
click at [786, 632] on span "Widget Query" at bounding box center [769, 638] width 72 height 12
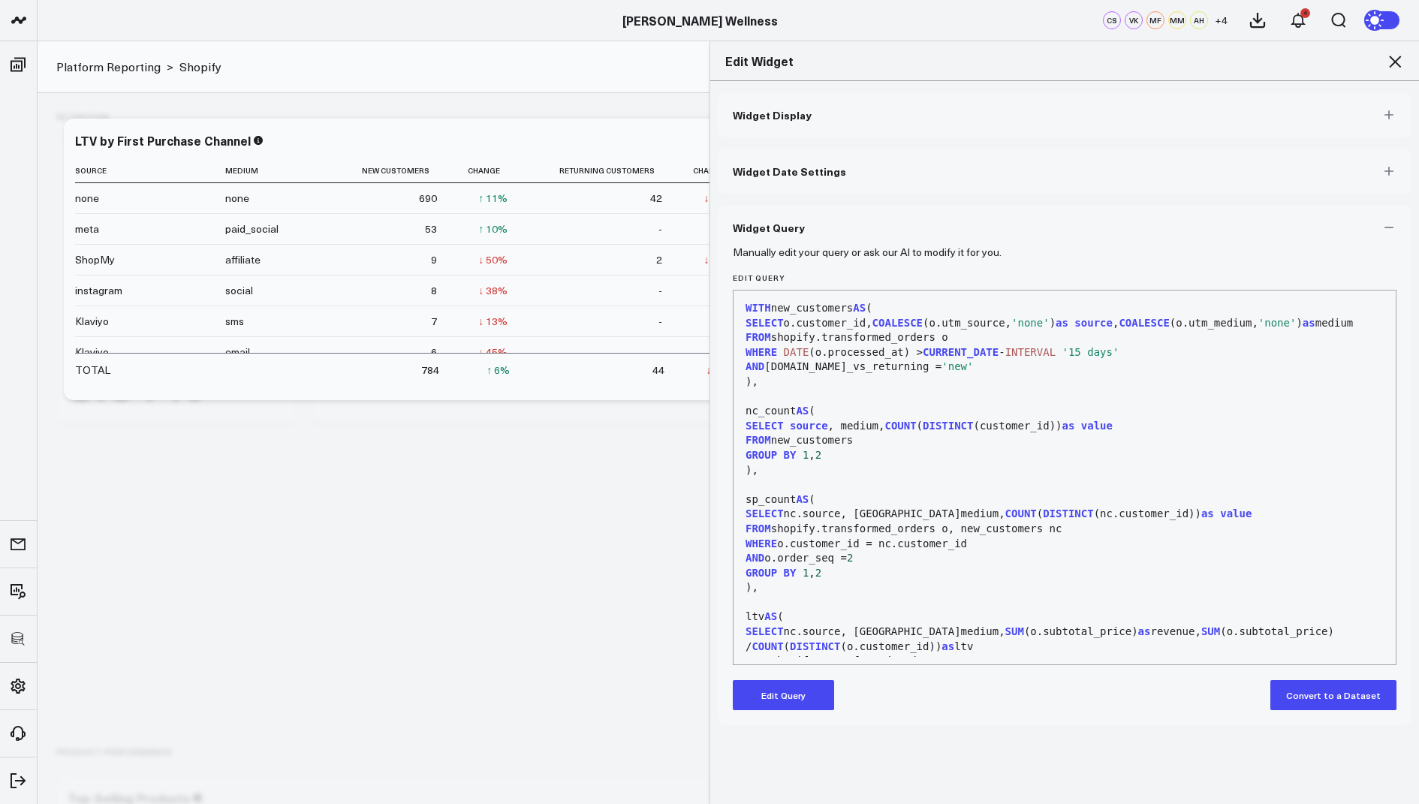
click at [1391, 65] on icon at bounding box center [1395, 62] width 18 height 18
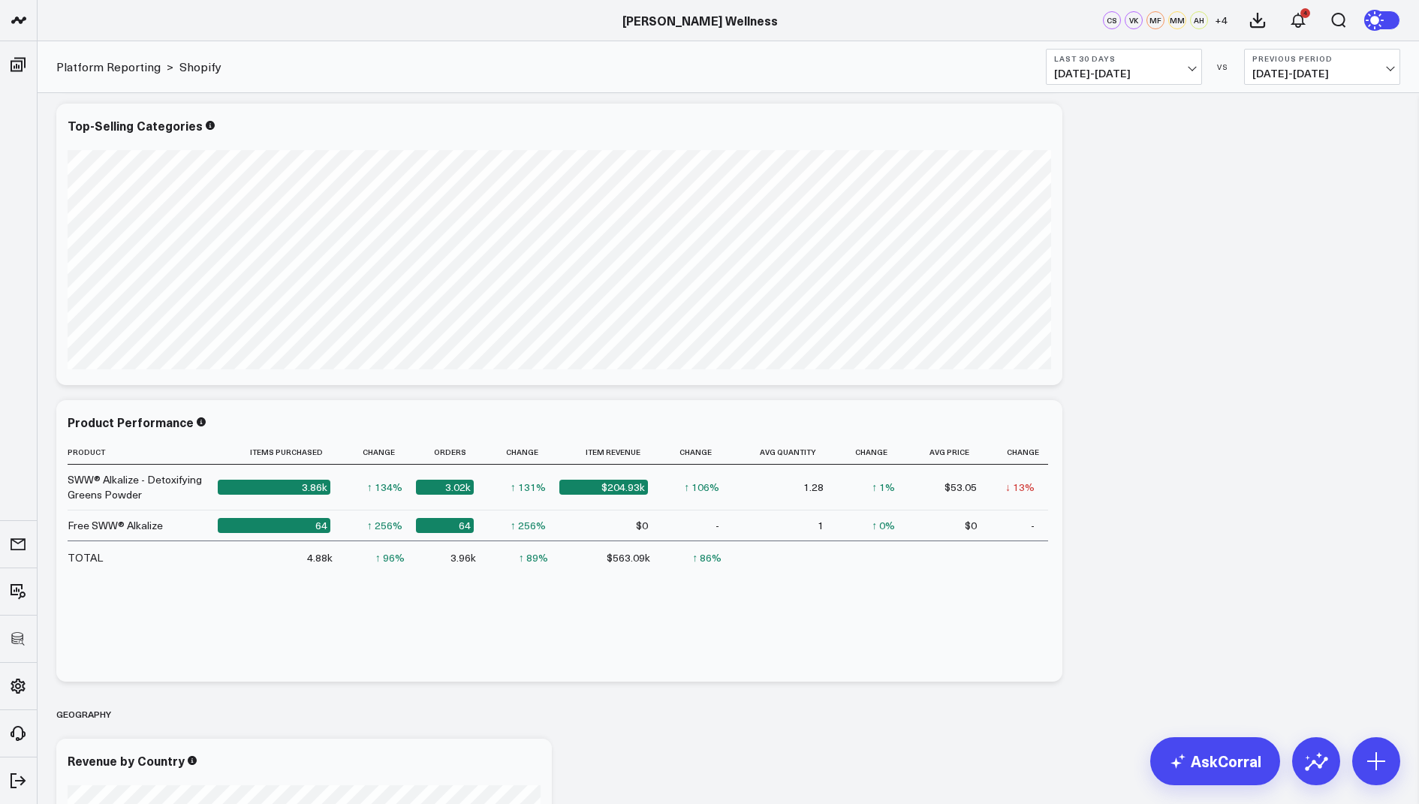
scroll to position [2914, 0]
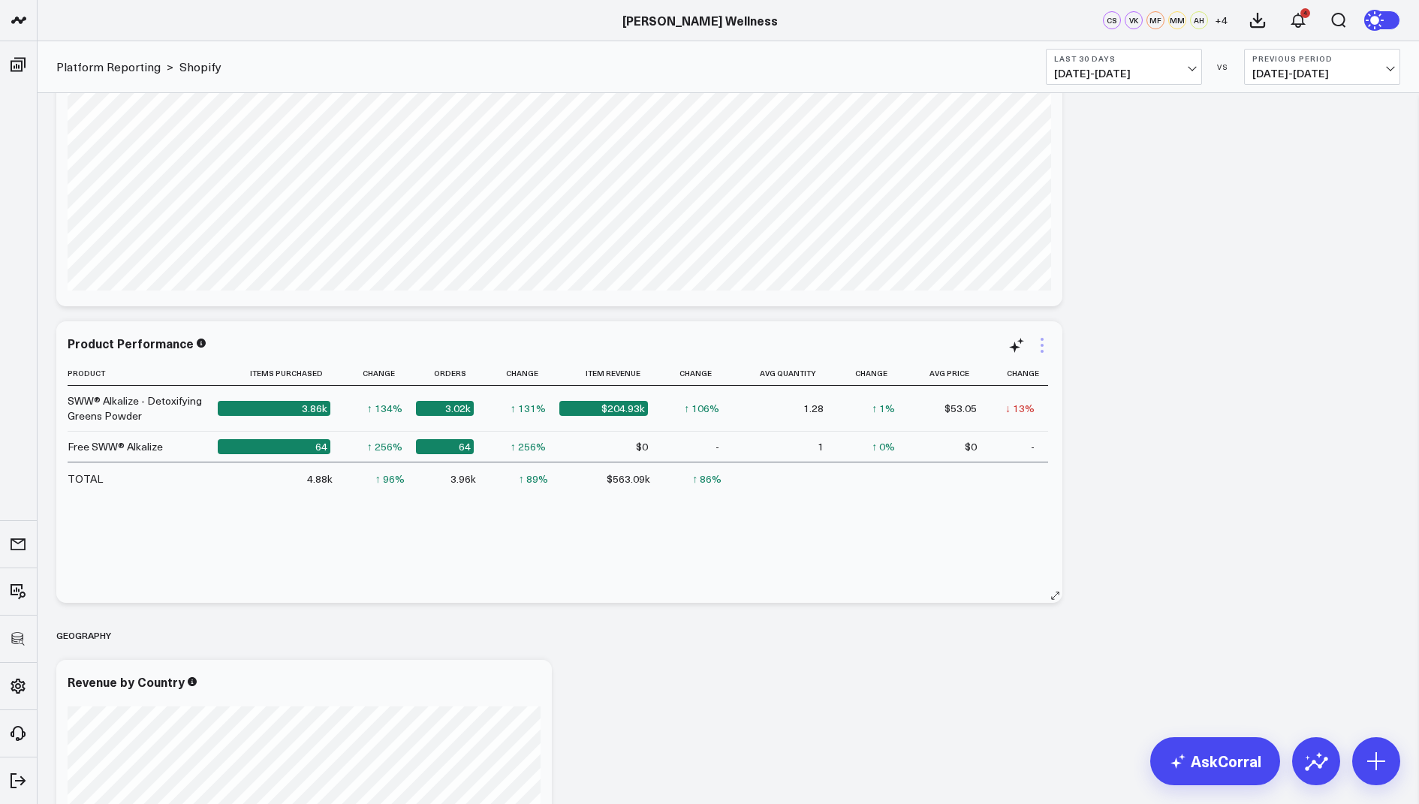
click at [1044, 340] on icon at bounding box center [1042, 345] width 18 height 18
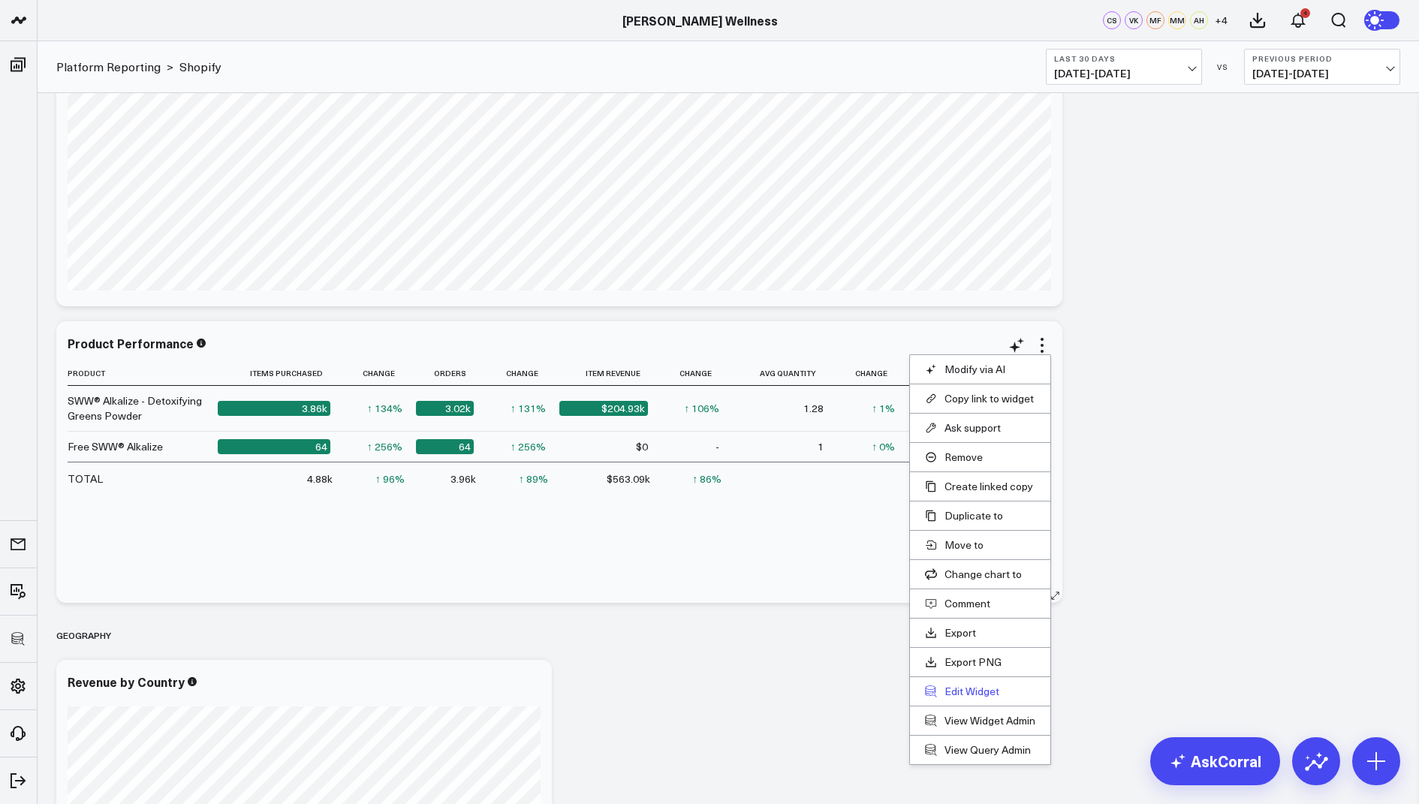
click at [953, 689] on button "Edit Widget" at bounding box center [980, 692] width 110 height 14
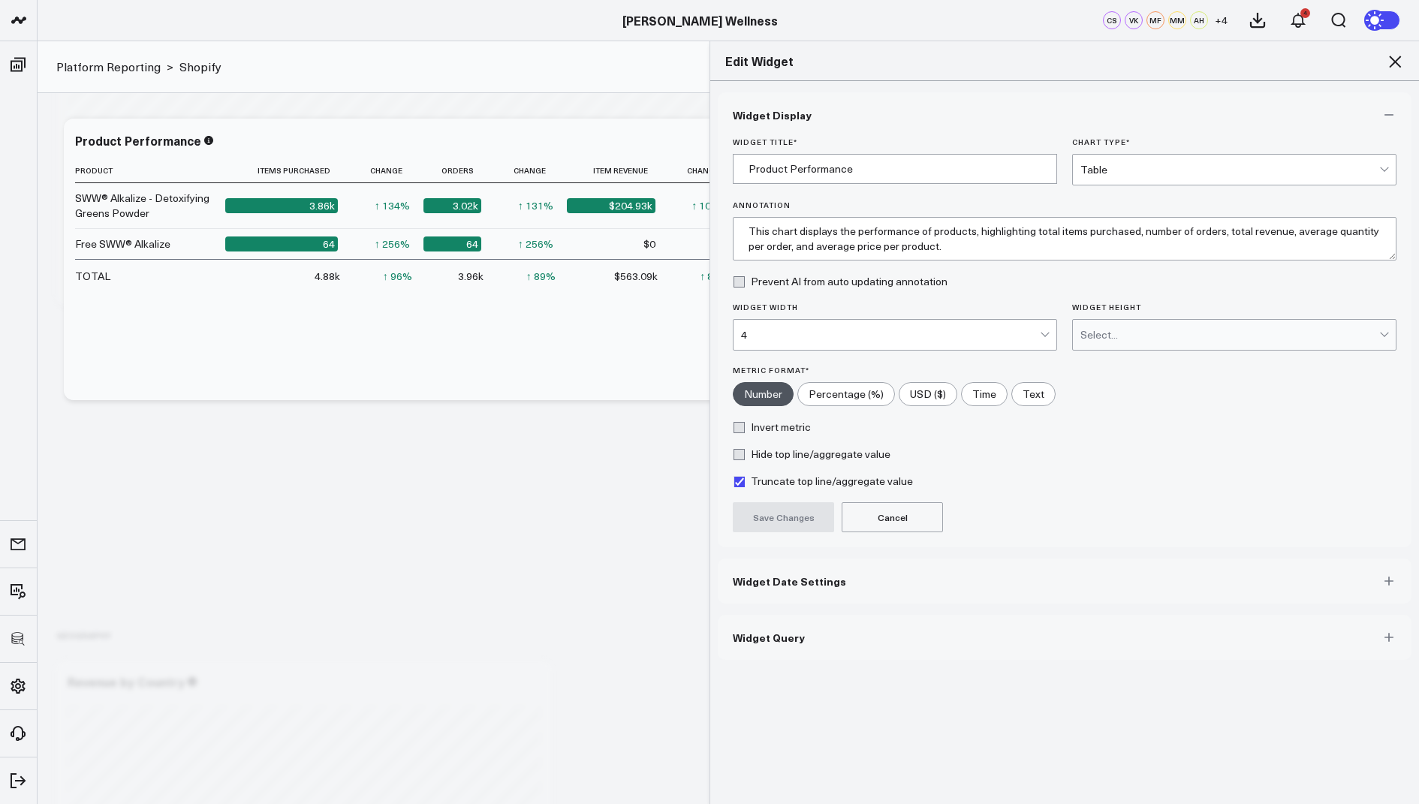
click at [747, 610] on div "Widget Display Widget Title * Product Performance Chart Type * Table Annotation…" at bounding box center [1065, 376] width 694 height 568
click at [747, 635] on span "Widget Query" at bounding box center [769, 638] width 72 height 12
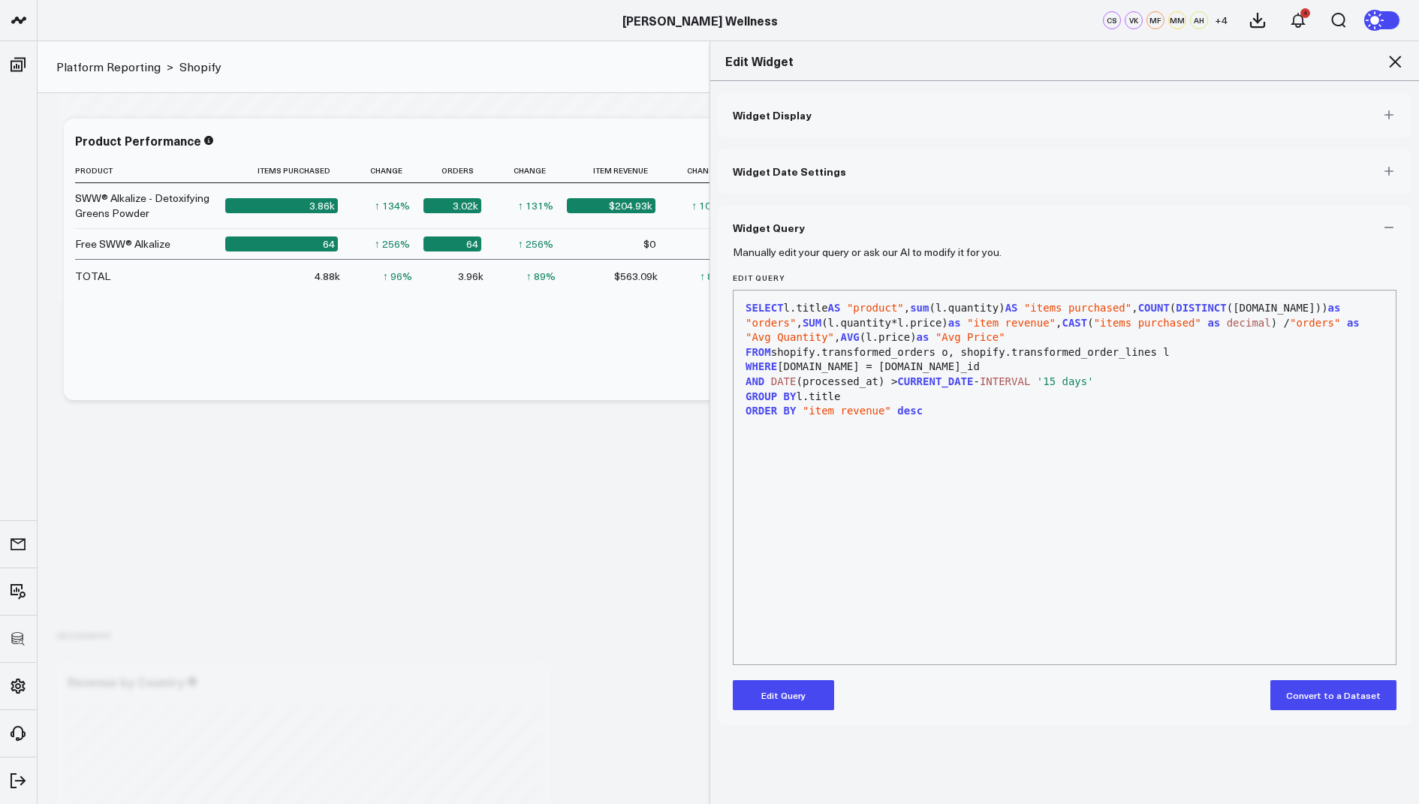
click at [767, 699] on button "Edit Query" at bounding box center [783, 695] width 101 height 30
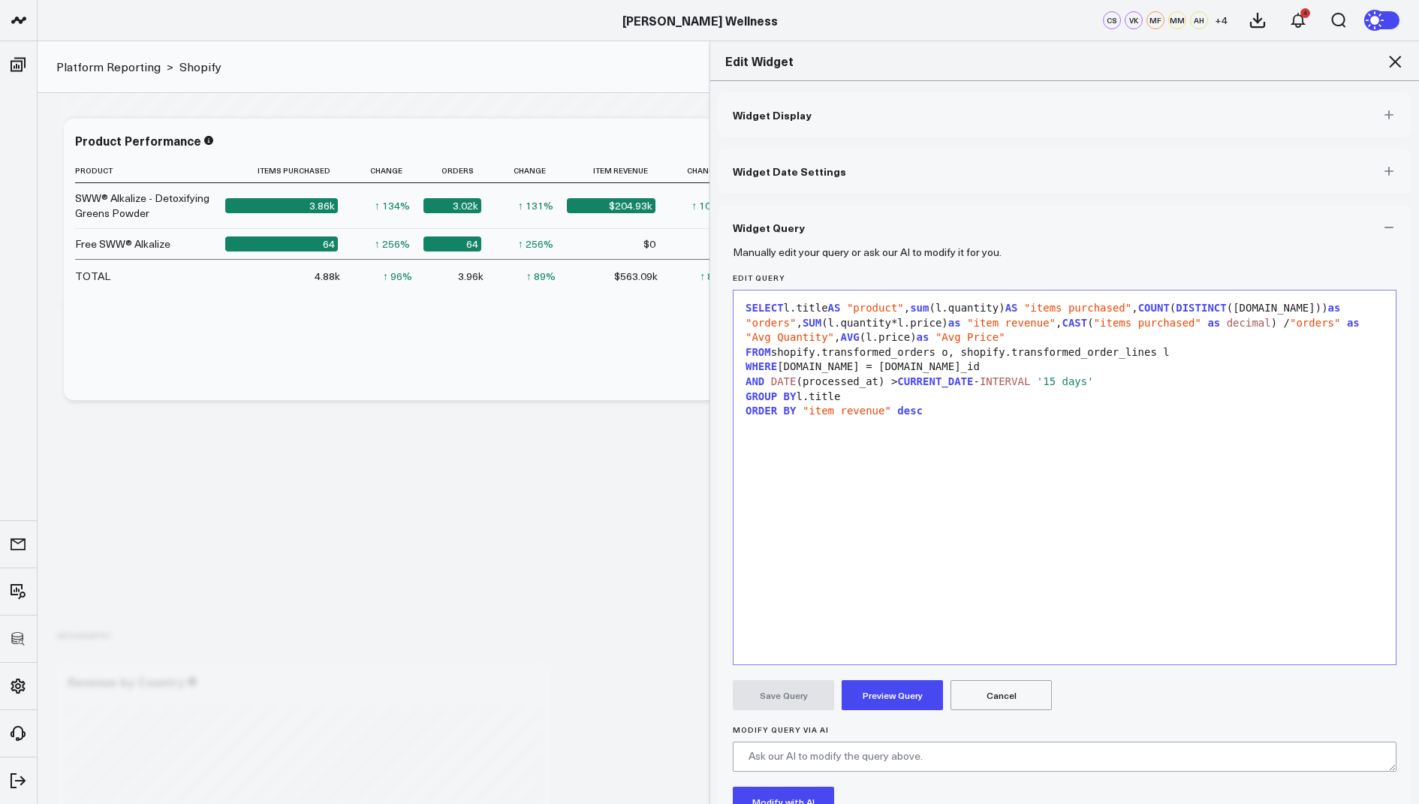
click at [927, 311] on div "SELECT l.title AS "product" , sum (l.quantity) AS "items purchased" , COUNT ( D…" at bounding box center [1064, 323] width 647 height 44
click at [926, 310] on div "SELECT l.title AS "product" , sum (l.quantity) AS "items purchased" , COUNT ( D…" at bounding box center [1064, 323] width 647 height 44
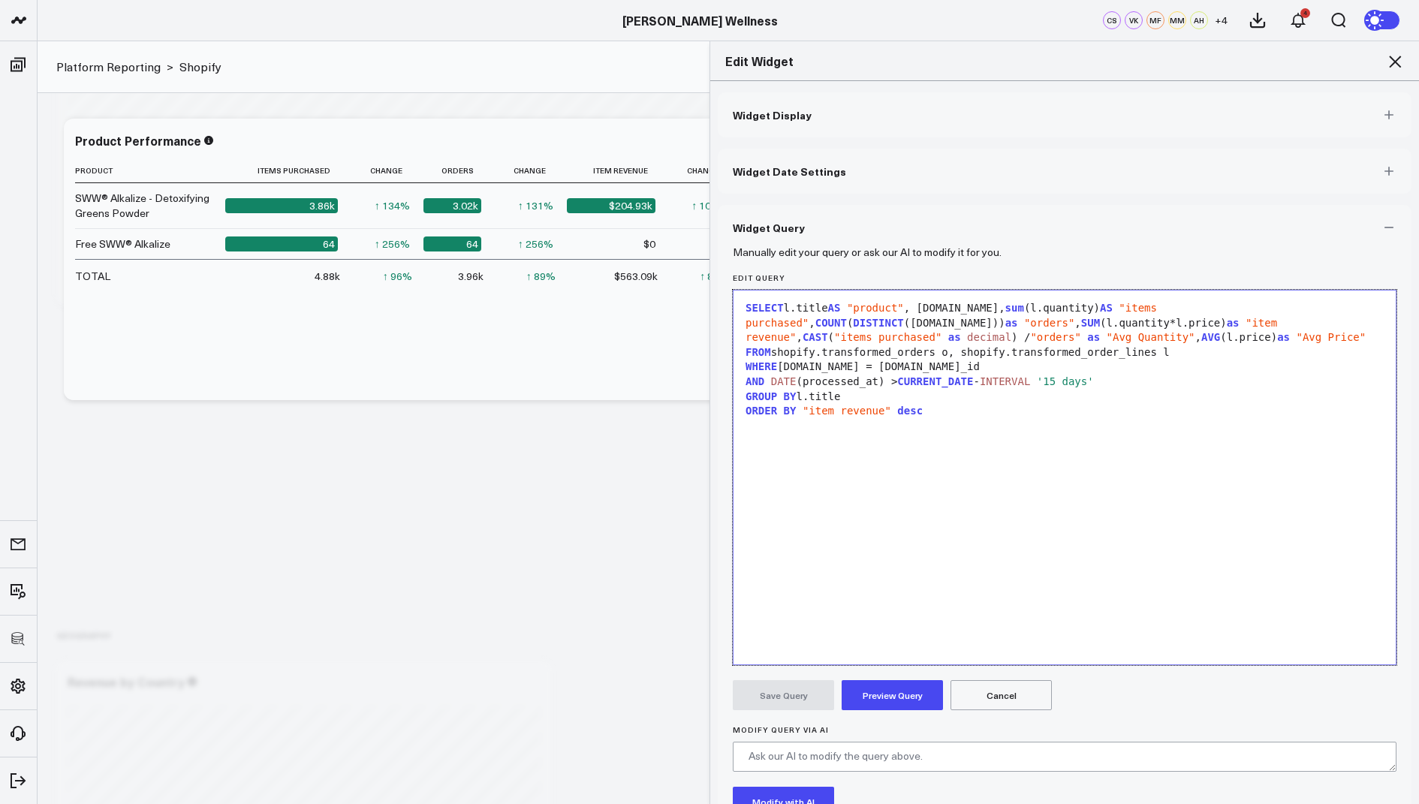
click at [861, 388] on div "SELECT l.title AS "product" , [DOMAIN_NAME], sum (l.quantity) AS "items purchas…" at bounding box center [1064, 477] width 647 height 359
drag, startPoint x: 855, startPoint y: 396, endPoint x: 803, endPoint y: 397, distance: 51.8
click at [803, 397] on div "GROUP BY l.title" at bounding box center [1064, 397] width 647 height 15
click at [883, 694] on button "Preview Query" at bounding box center [892, 695] width 101 height 30
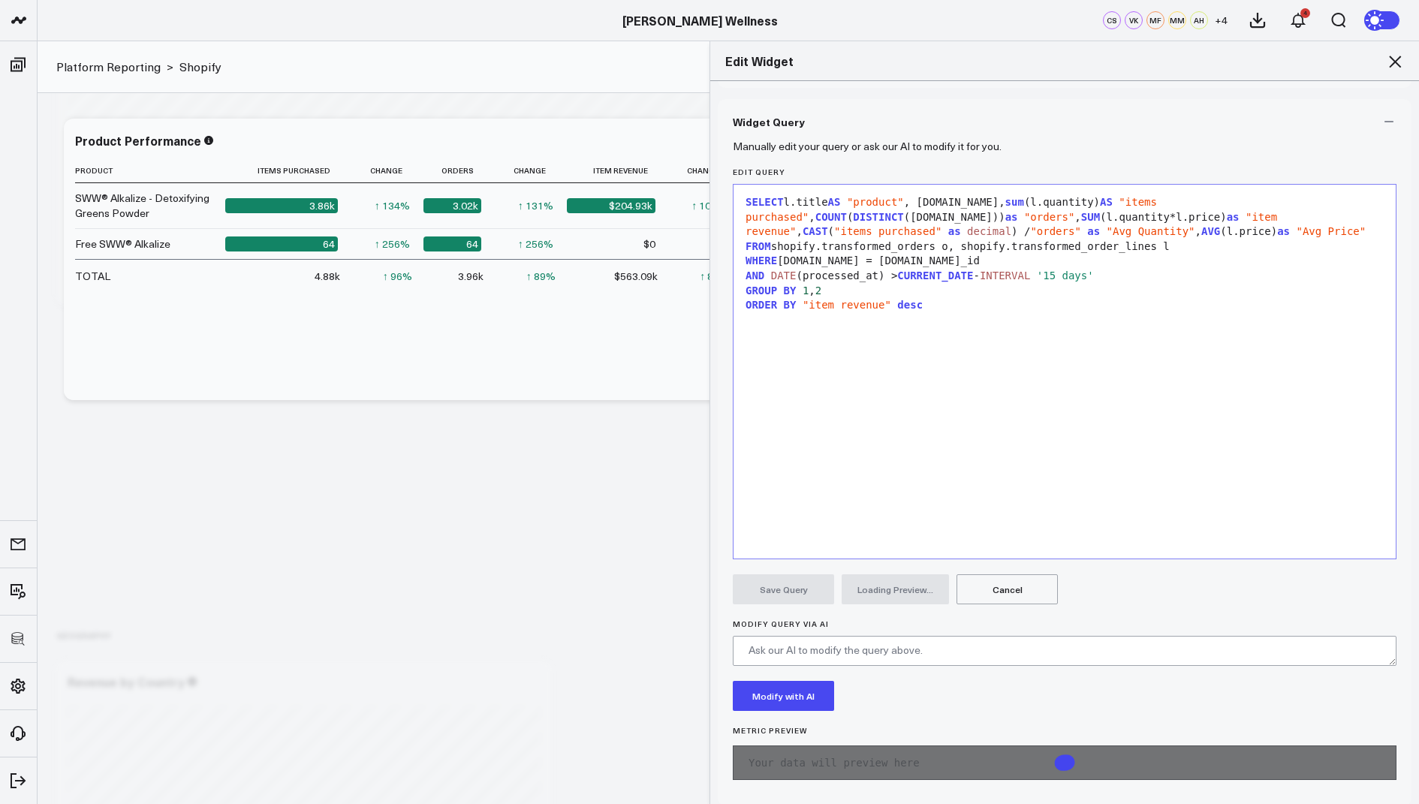
scroll to position [116, 0]
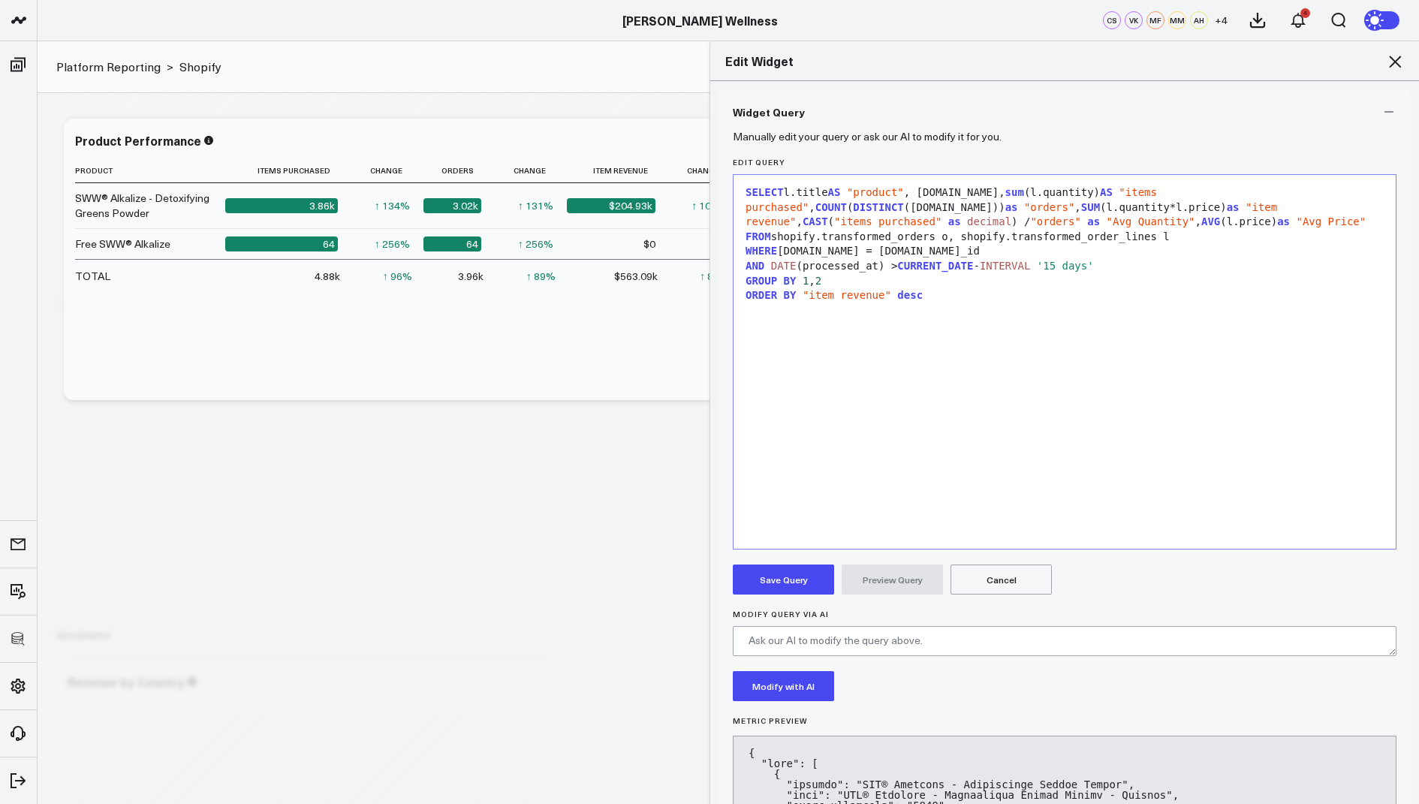
click at [790, 566] on button "Save Query" at bounding box center [783, 580] width 101 height 30
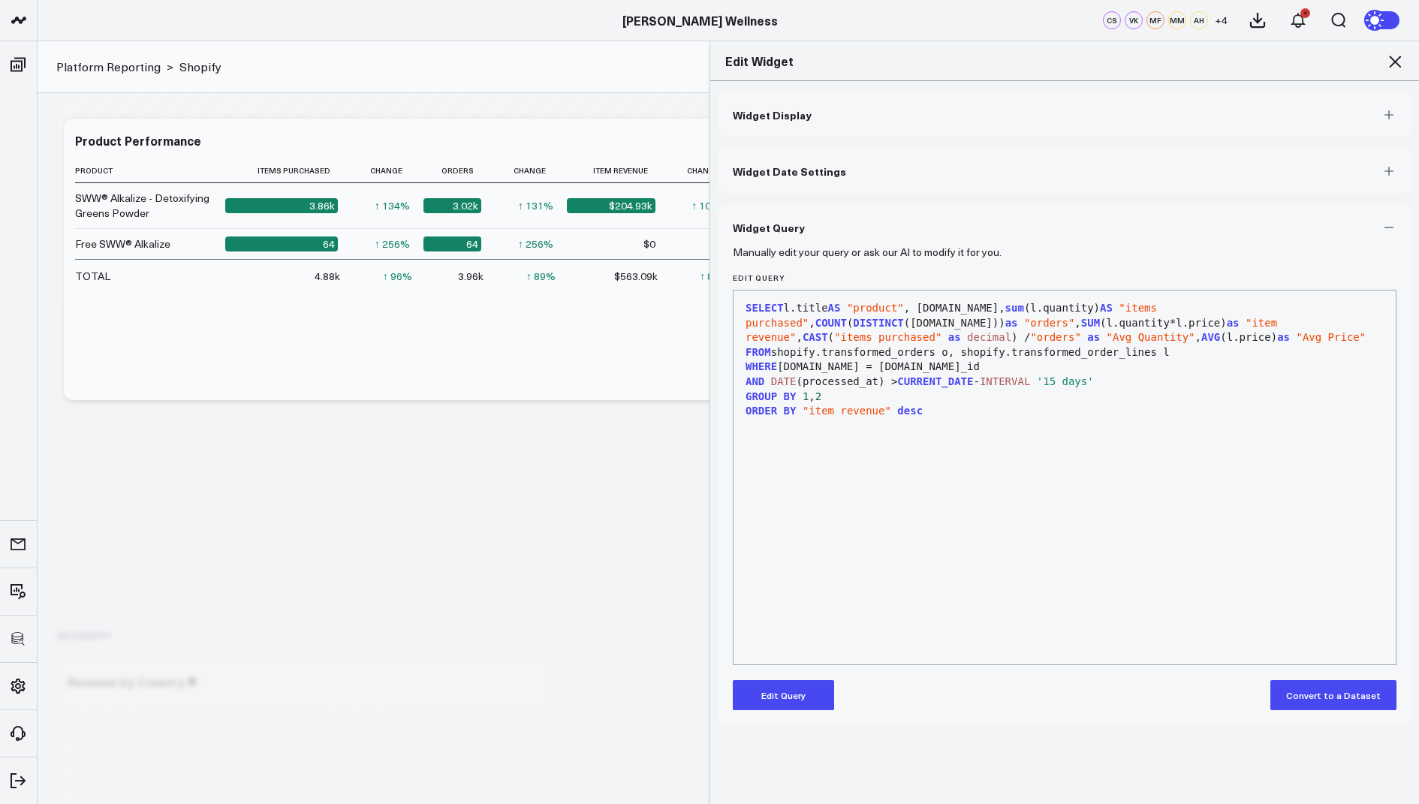
scroll to position [0, 0]
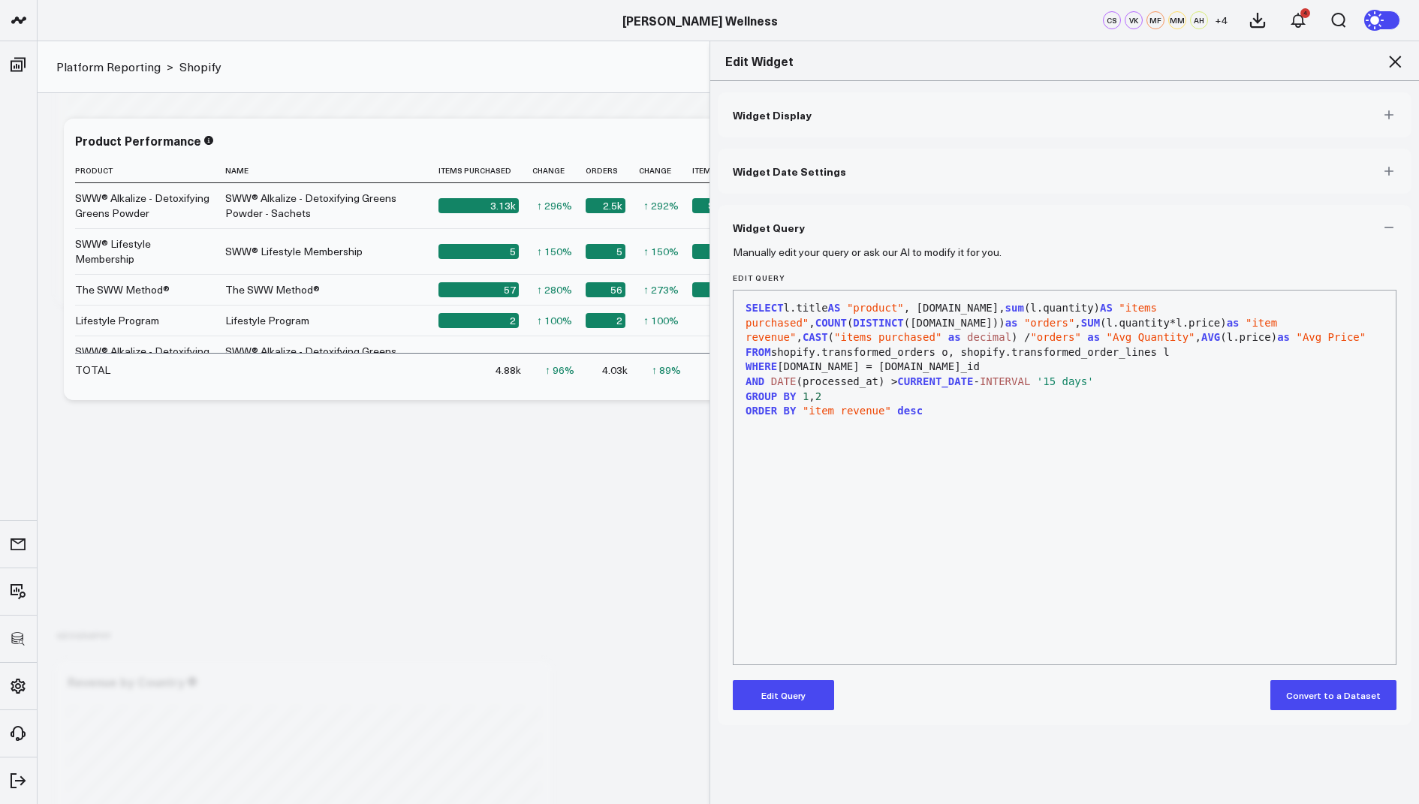
click at [1398, 59] on icon at bounding box center [1395, 62] width 12 height 12
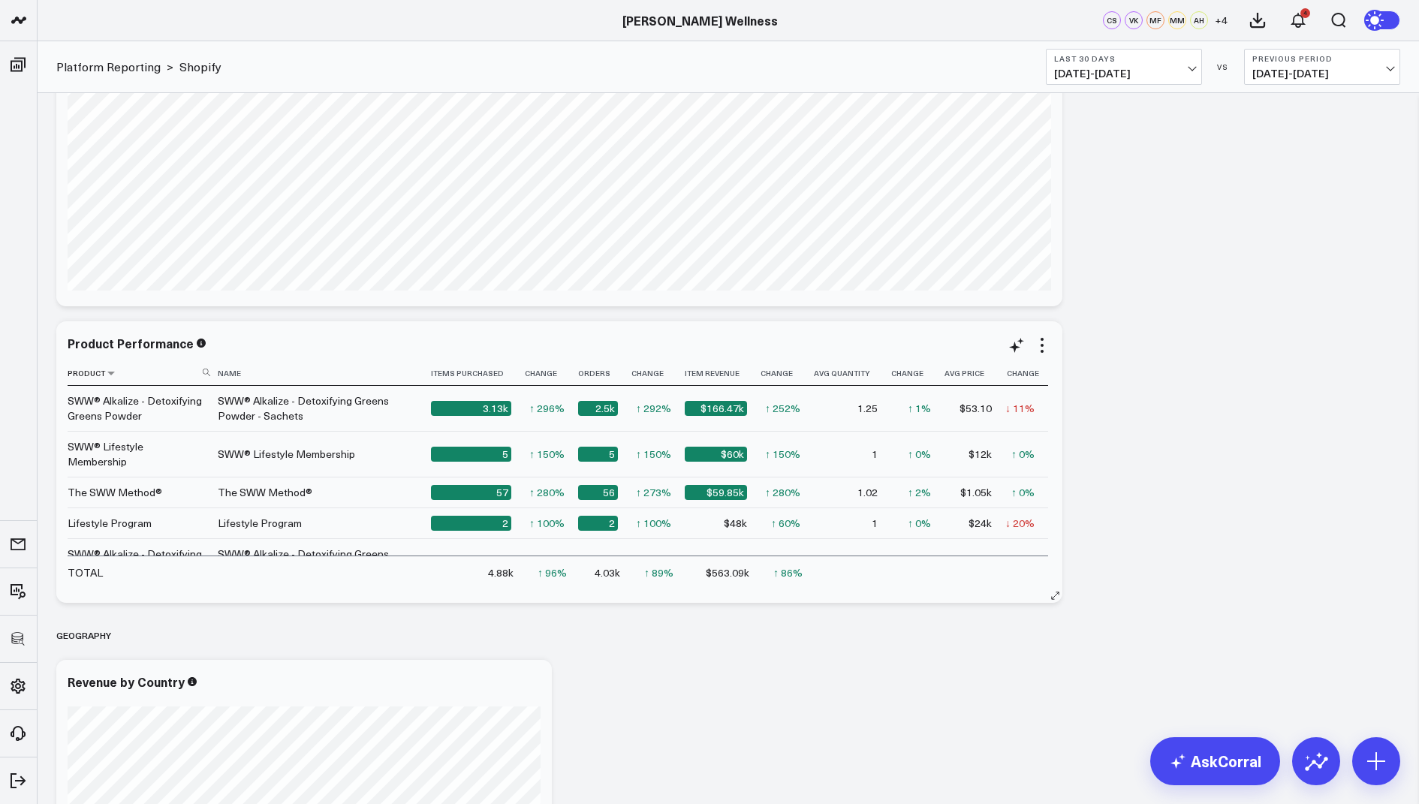
click at [208, 377] on th "Product" at bounding box center [143, 373] width 150 height 25
click at [207, 371] on icon at bounding box center [207, 373] width 8 height 8
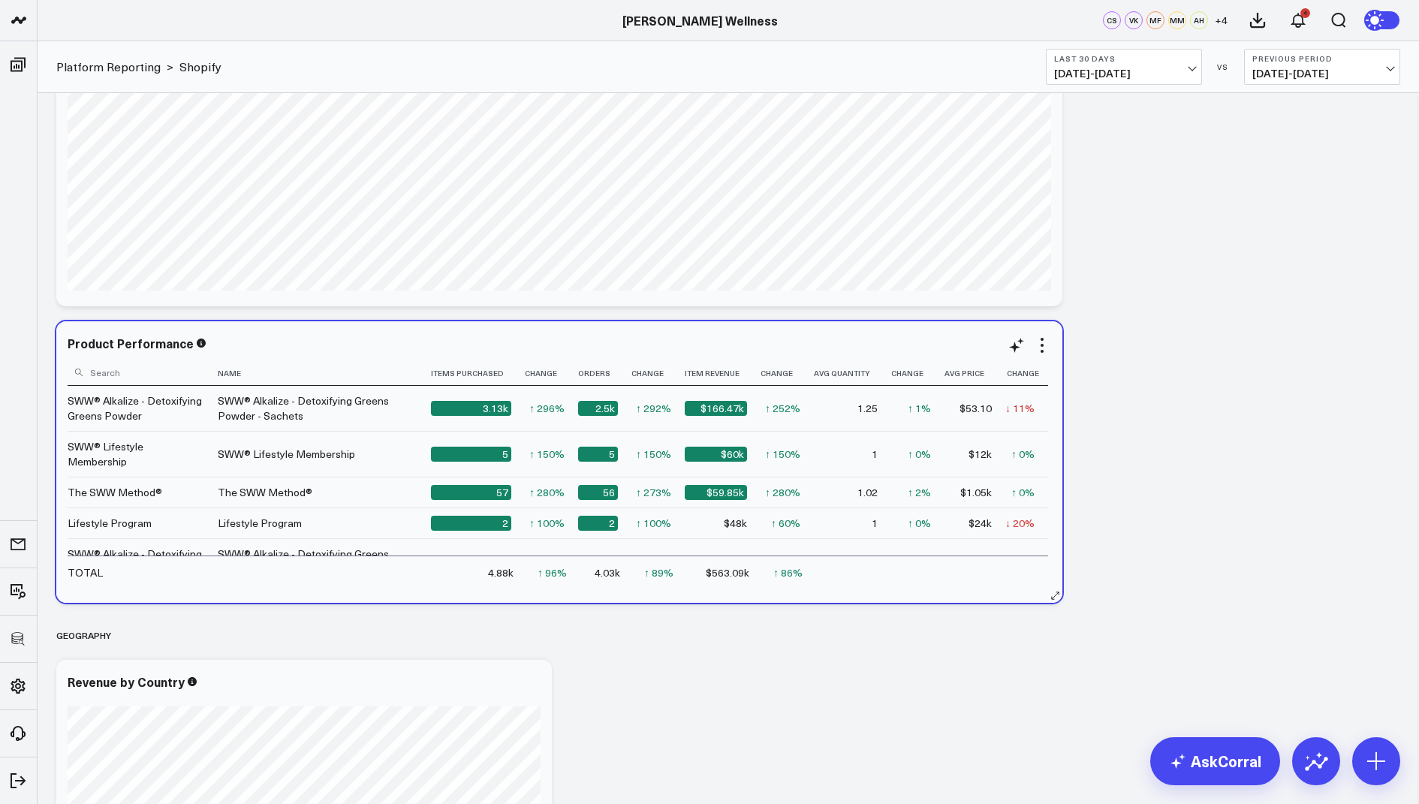
click at [148, 373] on input at bounding box center [141, 372] width 146 height 26
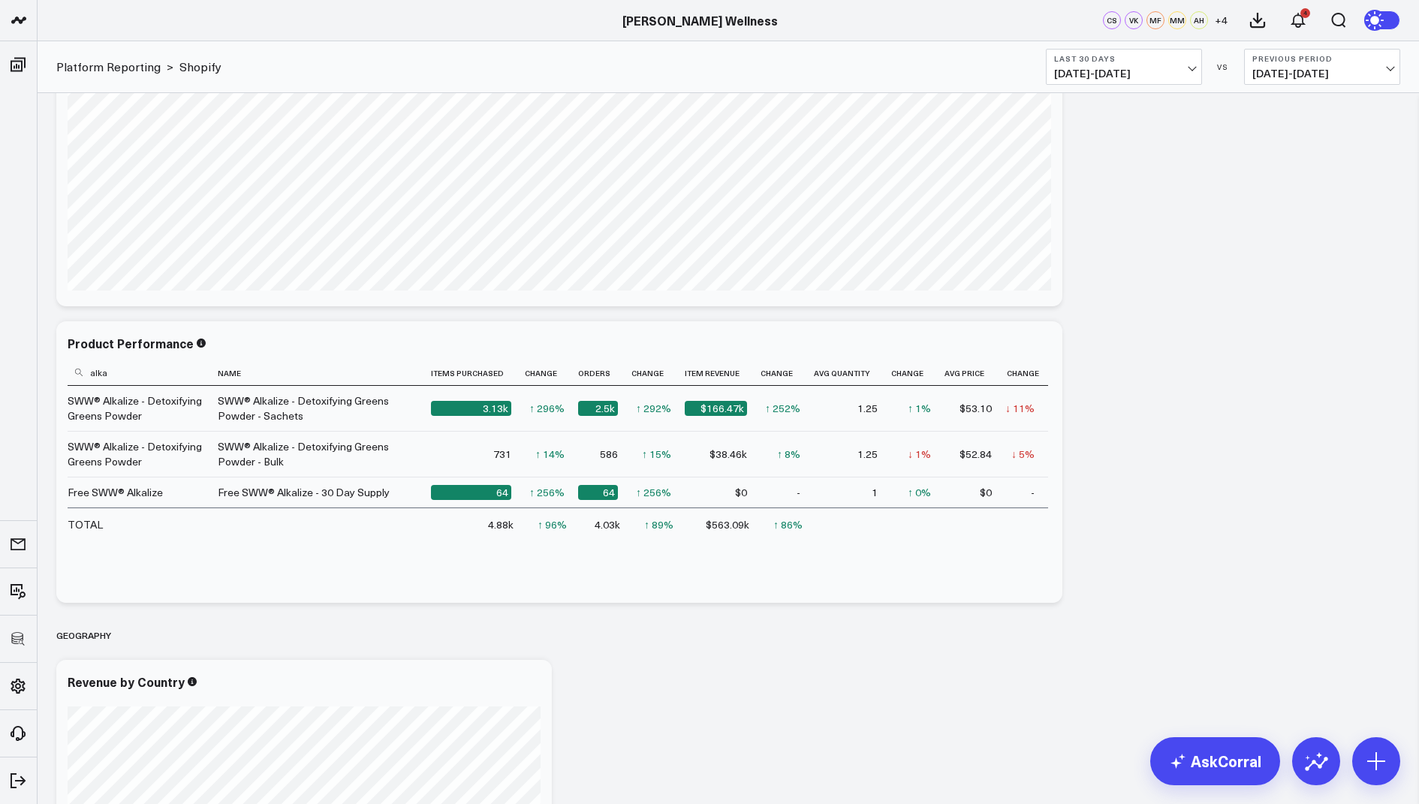
type input "alka"
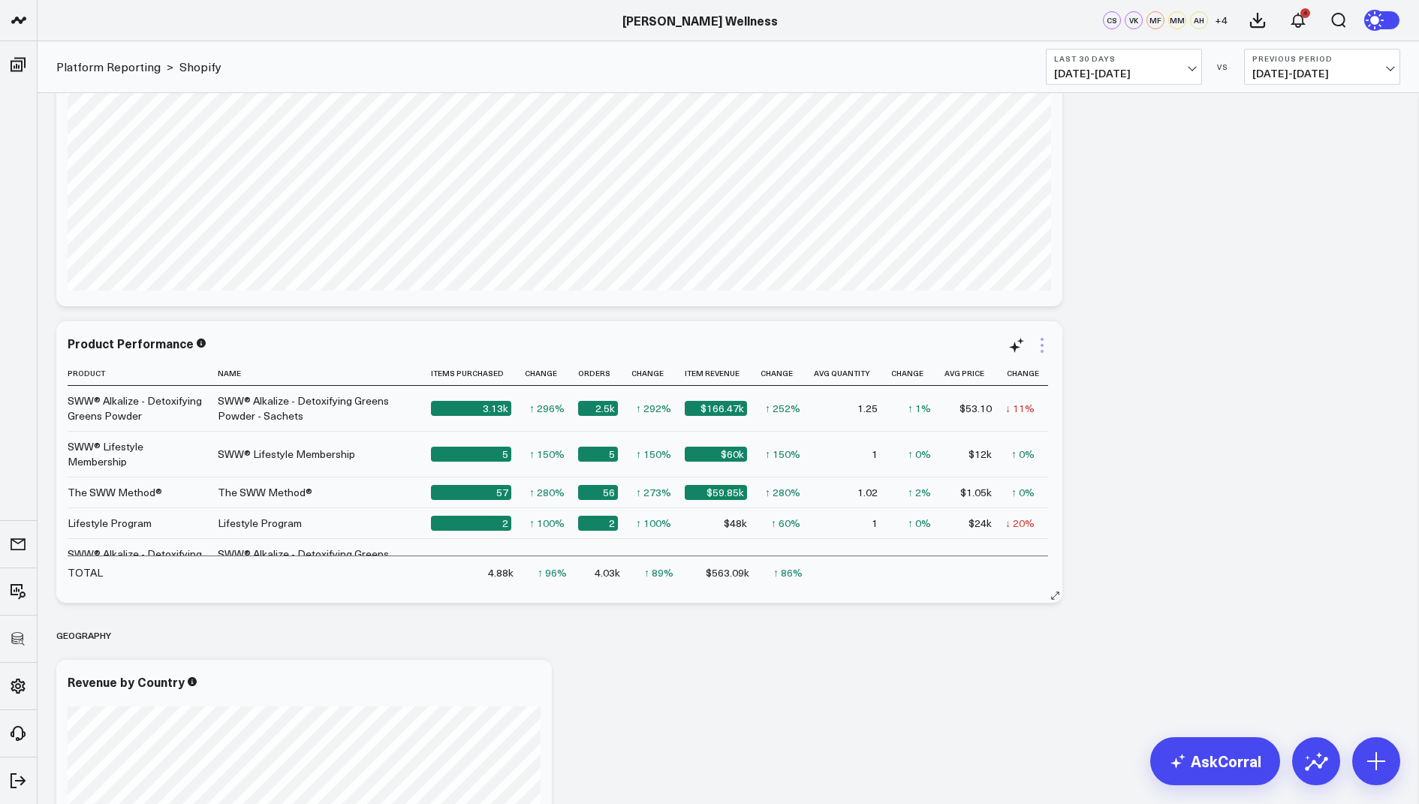
click at [1040, 345] on icon at bounding box center [1042, 345] width 18 height 18
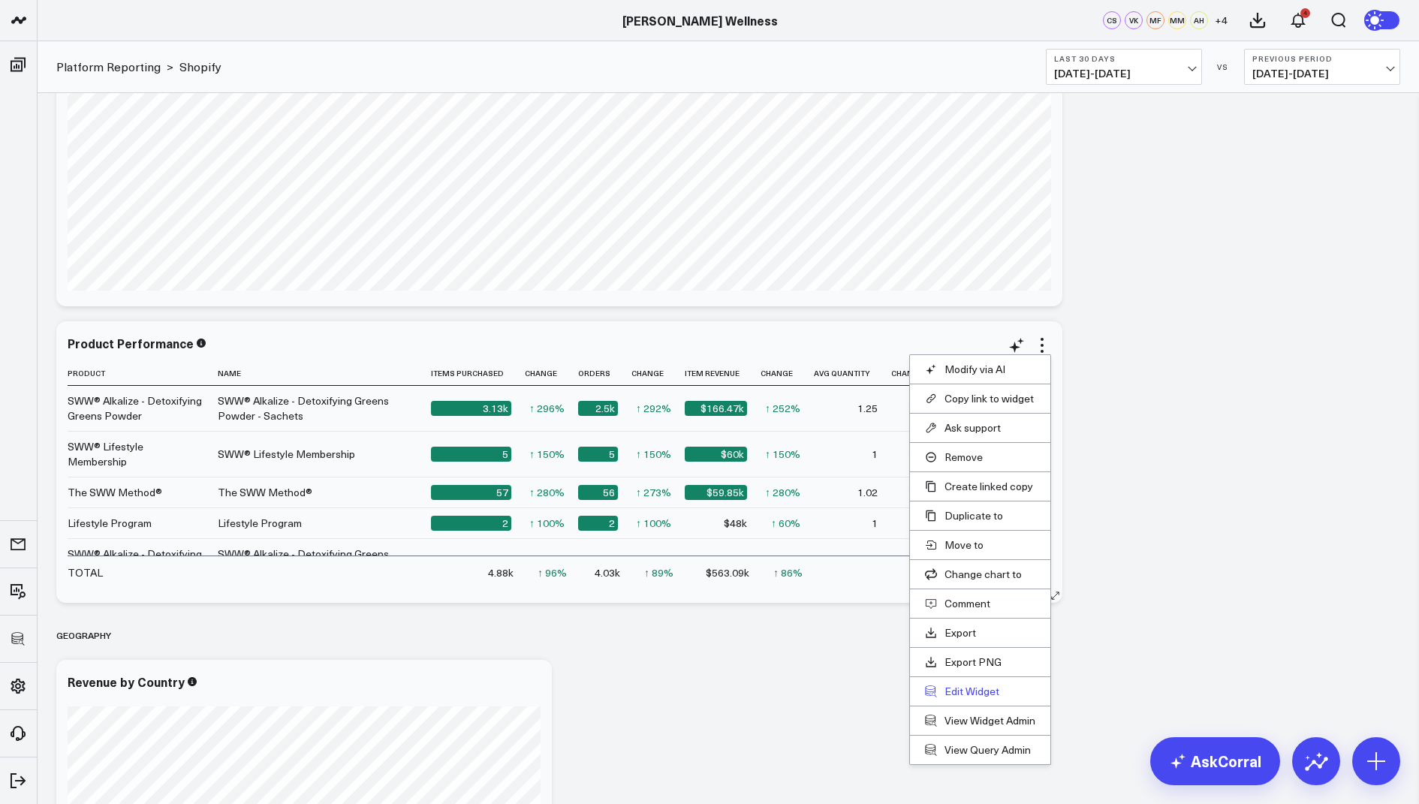
click at [959, 686] on button "Edit Widget" at bounding box center [980, 692] width 110 height 14
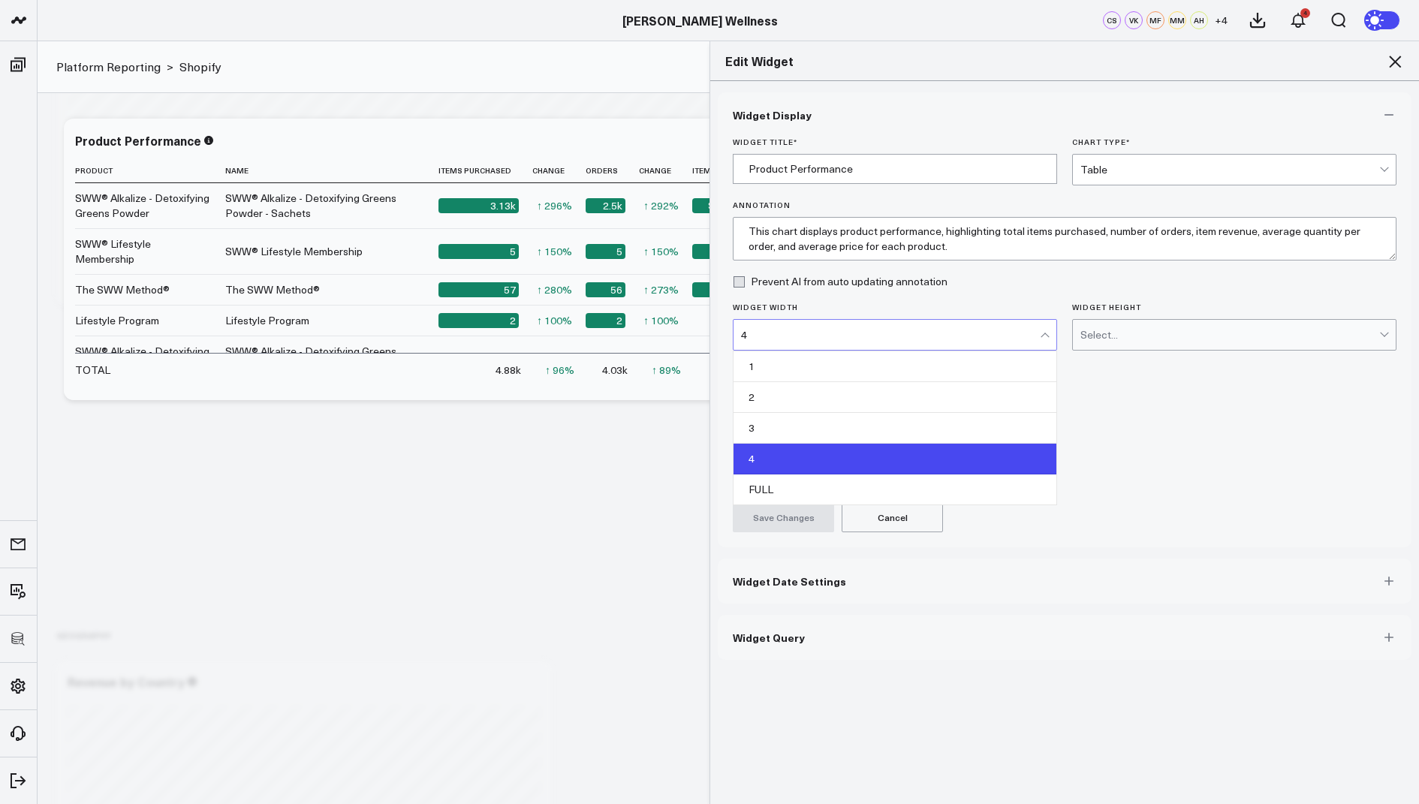
click at [802, 329] on div "4" at bounding box center [890, 335] width 299 height 12
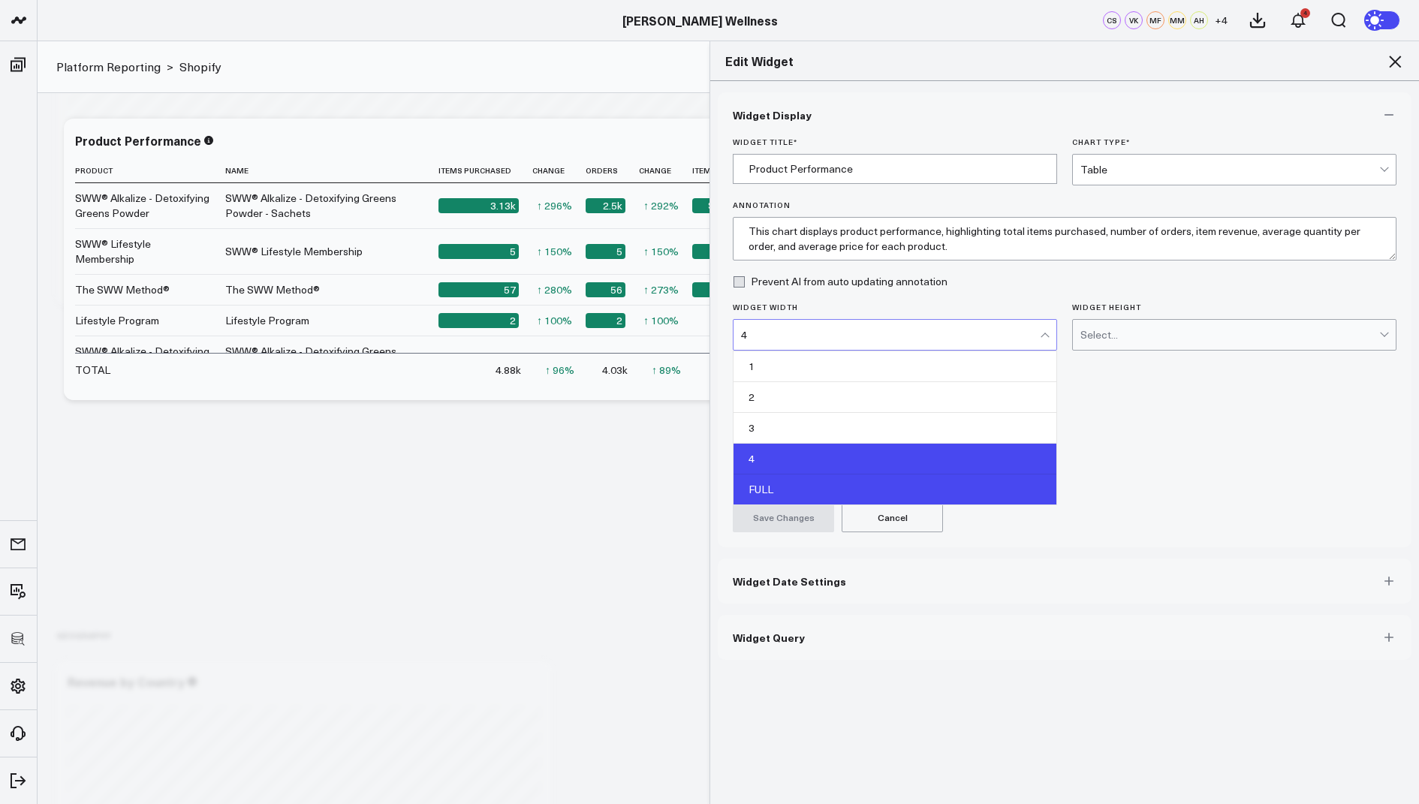
click at [782, 482] on div "FULL" at bounding box center [895, 490] width 323 height 30
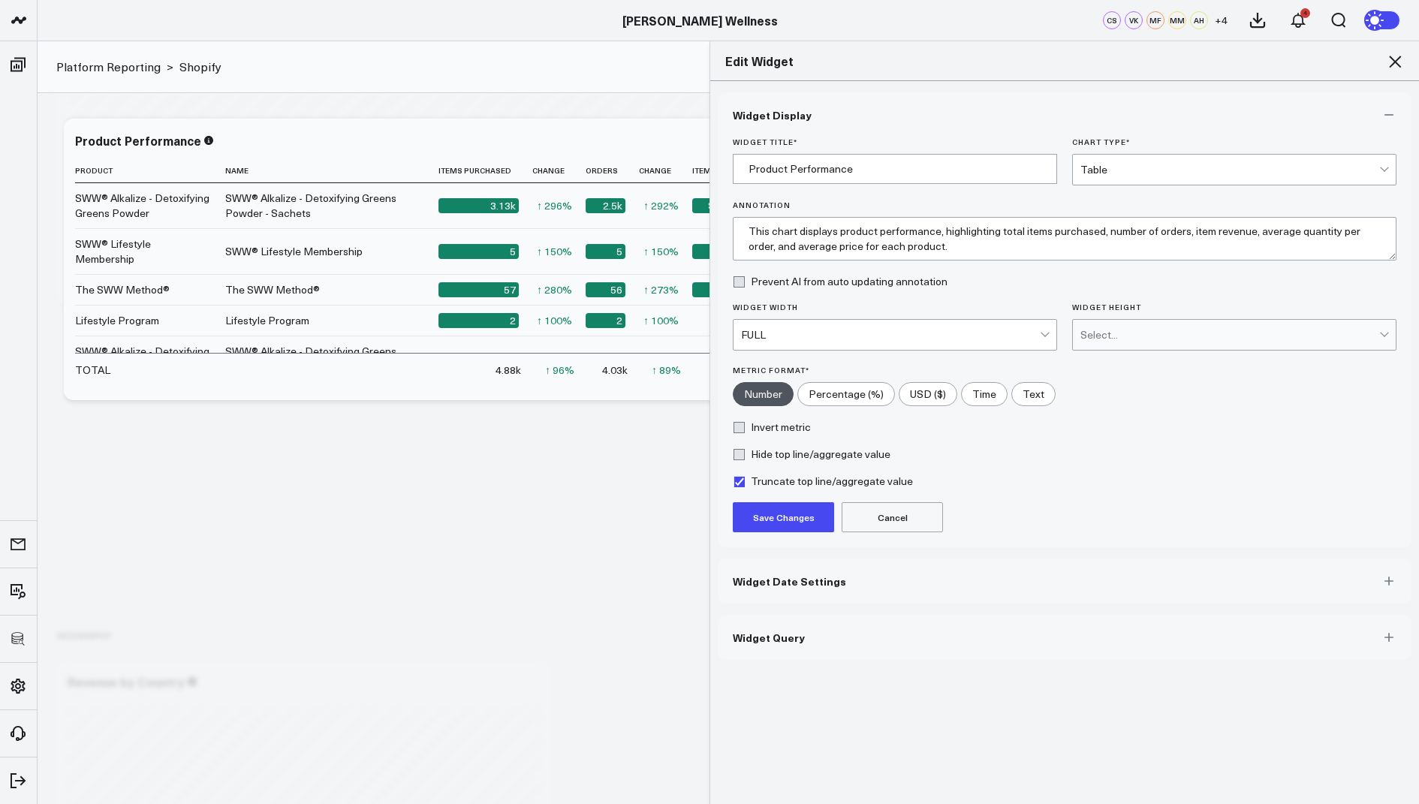
click at [776, 522] on button "Save Changes" at bounding box center [783, 517] width 101 height 30
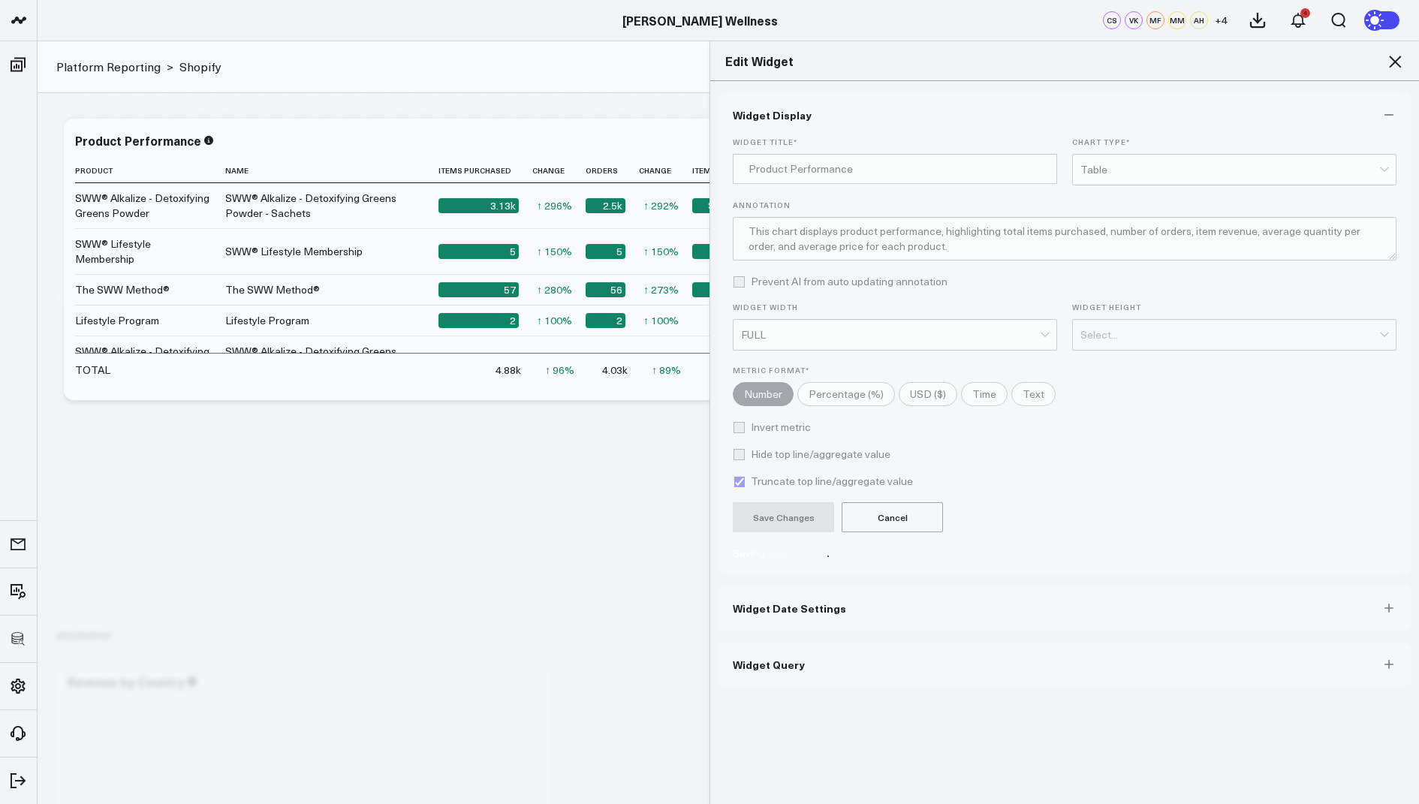
click at [779, 661] on span "Widget Query" at bounding box center [769, 665] width 72 height 12
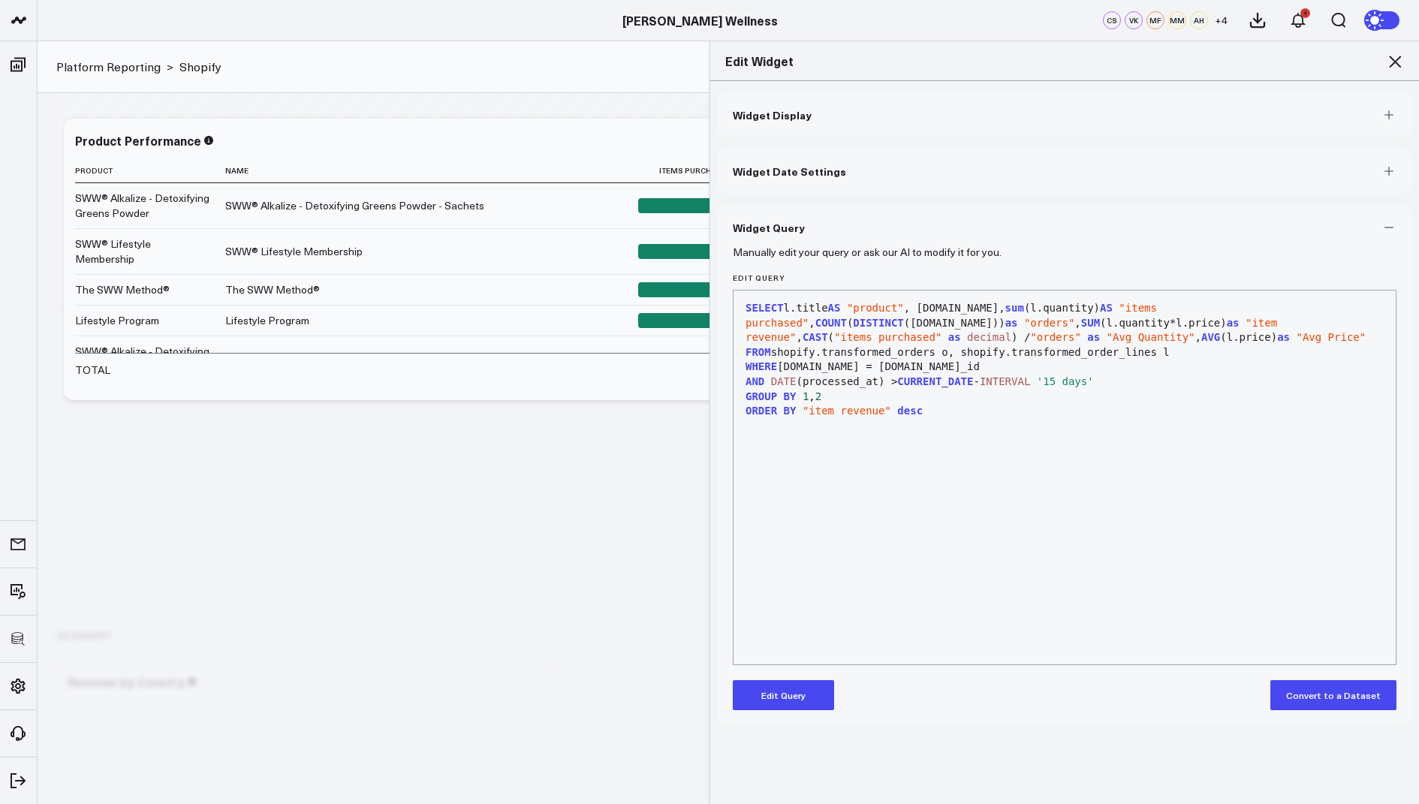
click at [783, 690] on button "Edit Query" at bounding box center [783, 695] width 101 height 30
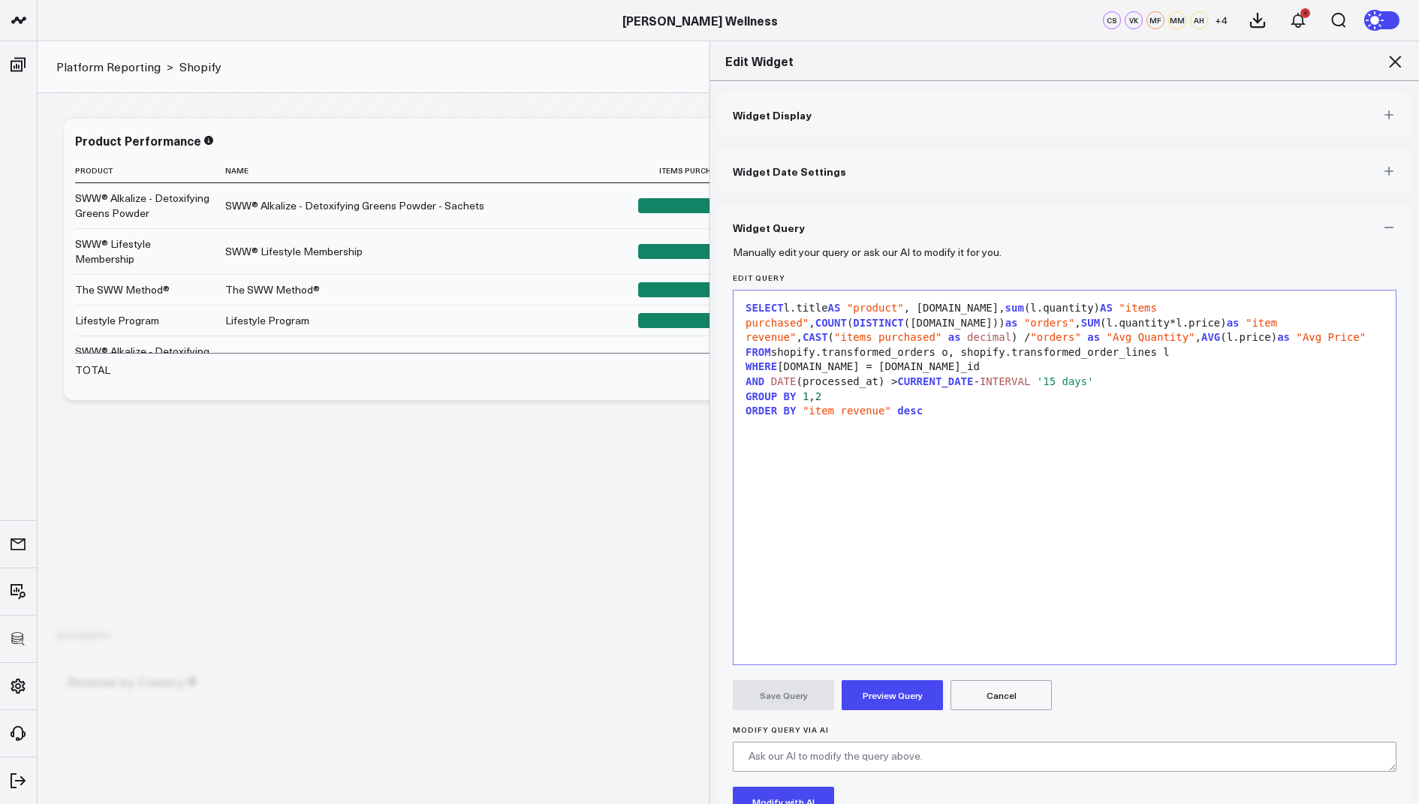
click at [904, 309] on span ""product"" at bounding box center [875, 308] width 57 height 12
click at [886, 692] on button "Preview Query" at bounding box center [892, 695] width 101 height 30
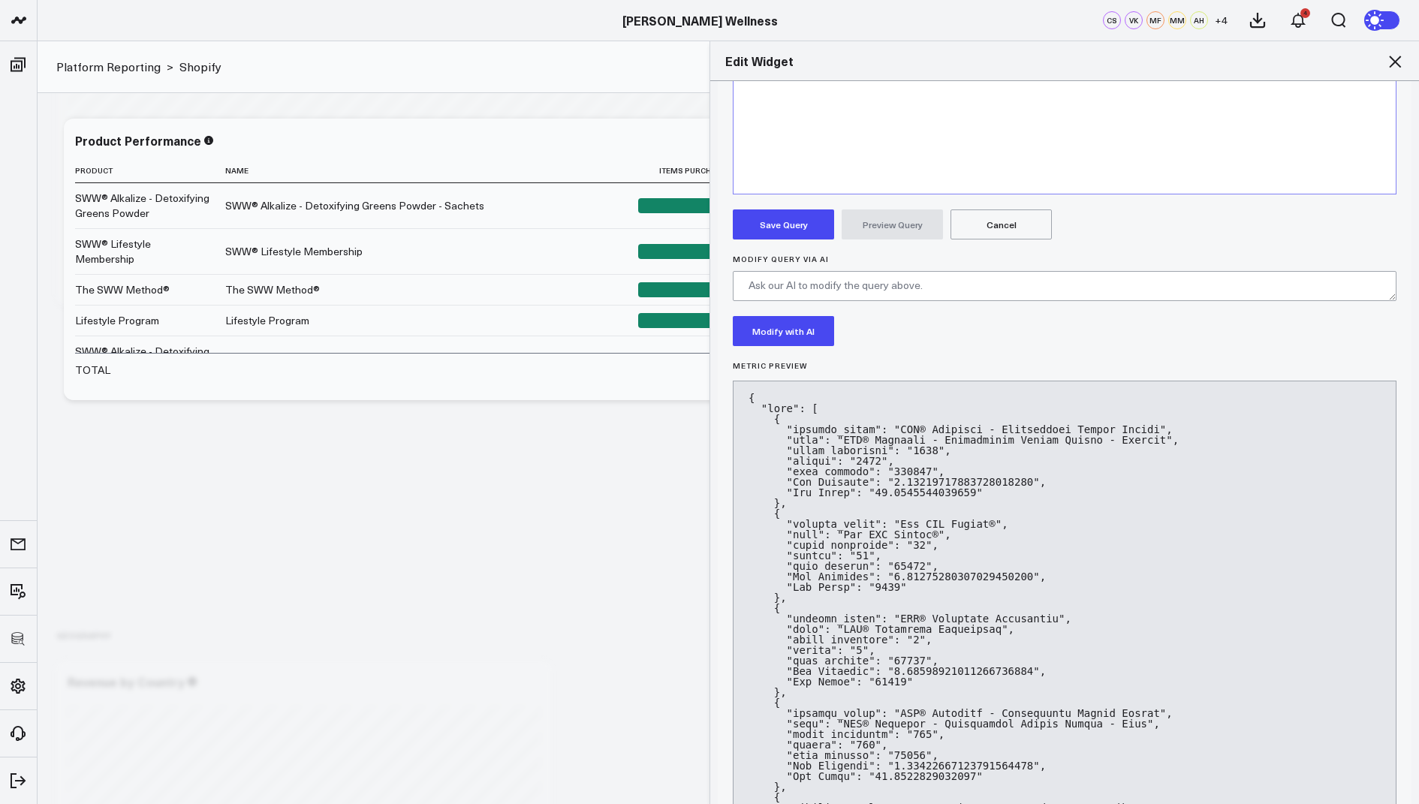
scroll to position [520, 0]
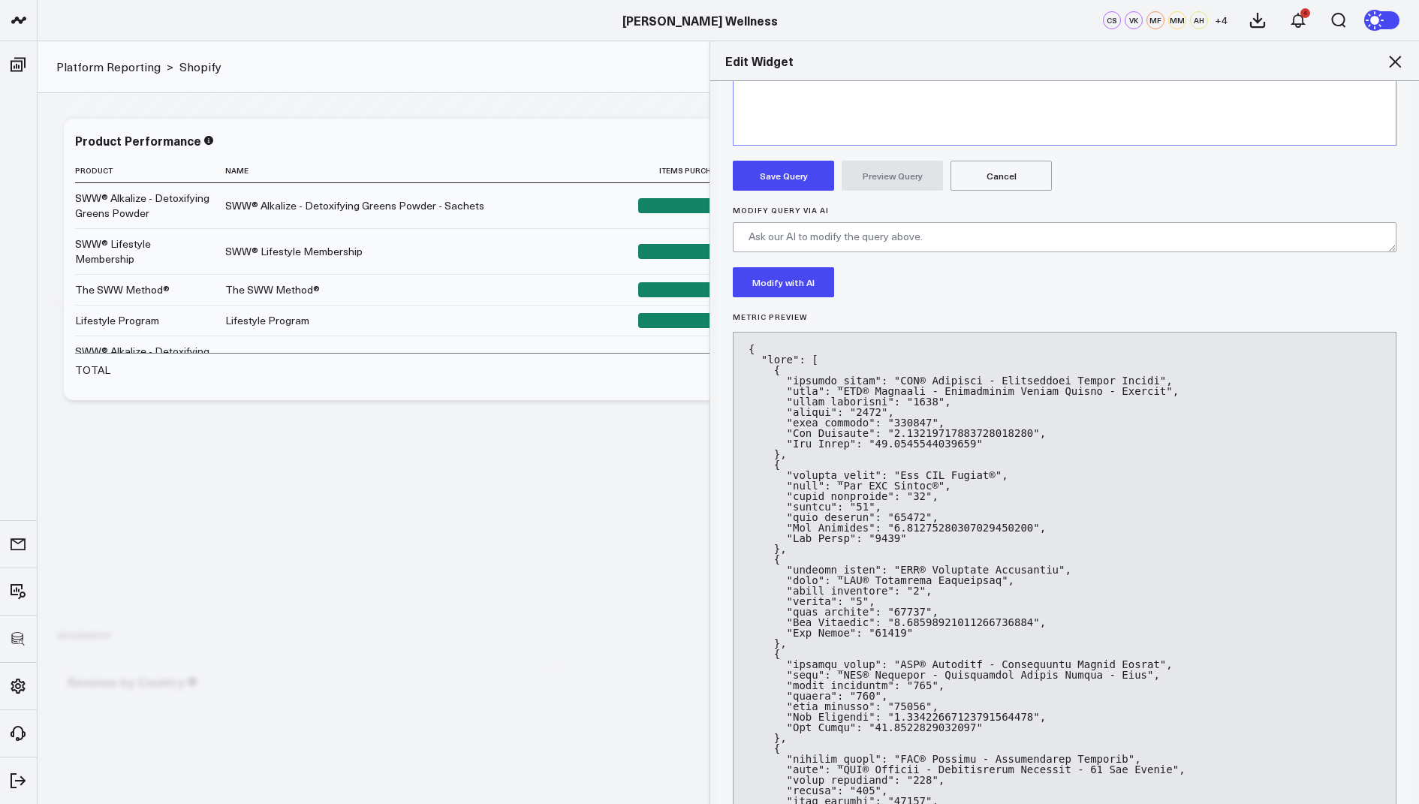
click at [764, 164] on button "Save Query" at bounding box center [783, 176] width 101 height 30
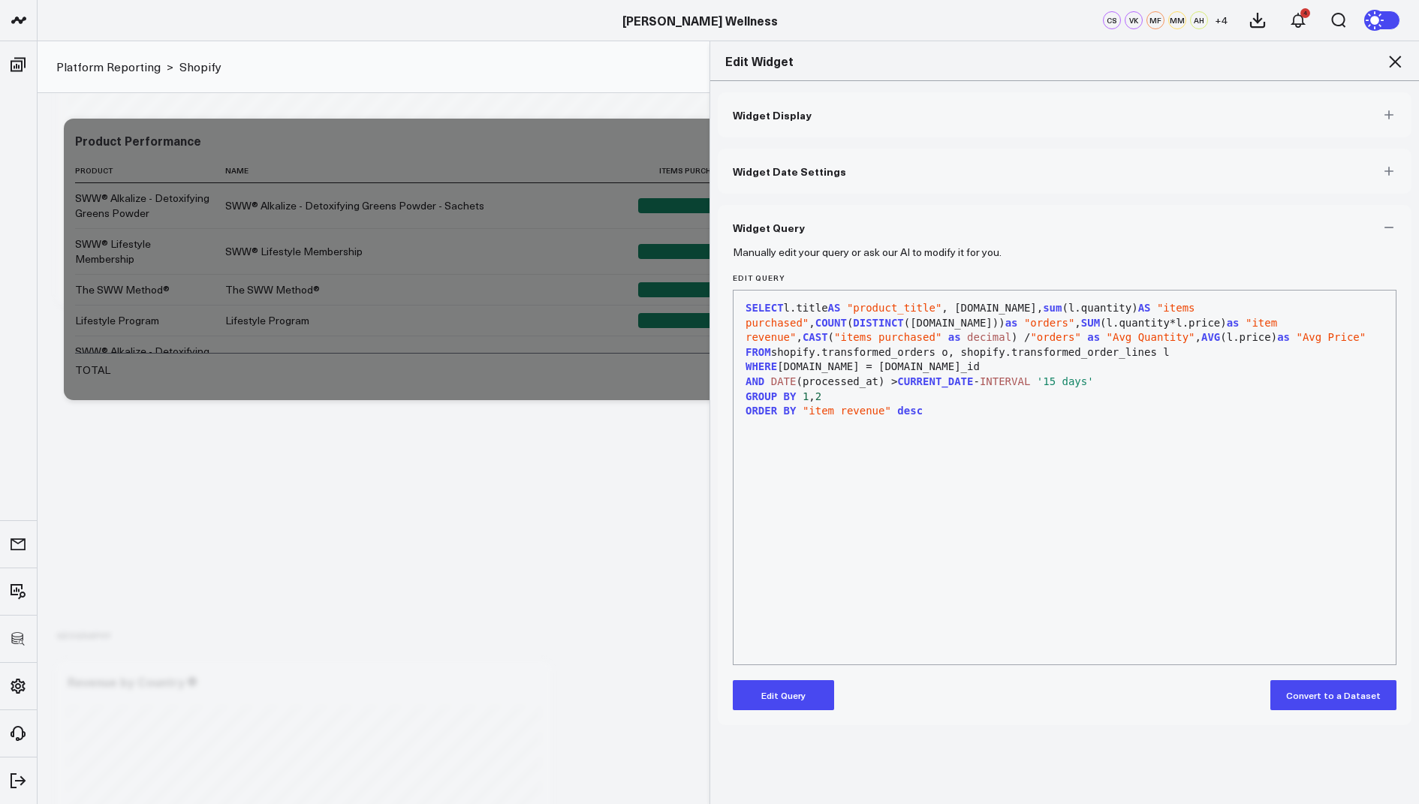
scroll to position [0, 0]
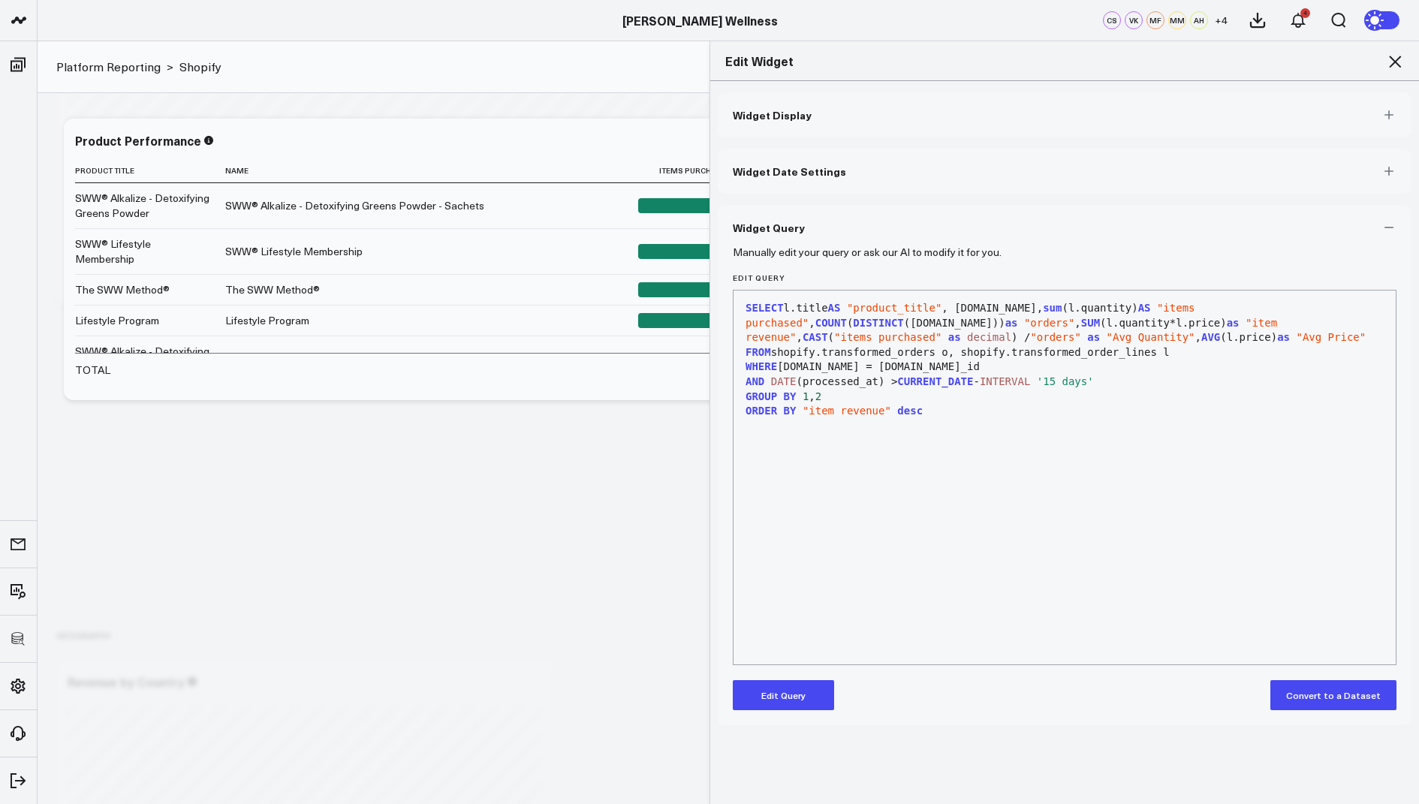
click at [1392, 56] on icon at bounding box center [1395, 62] width 18 height 18
